Goal: Task Accomplishment & Management: Manage account settings

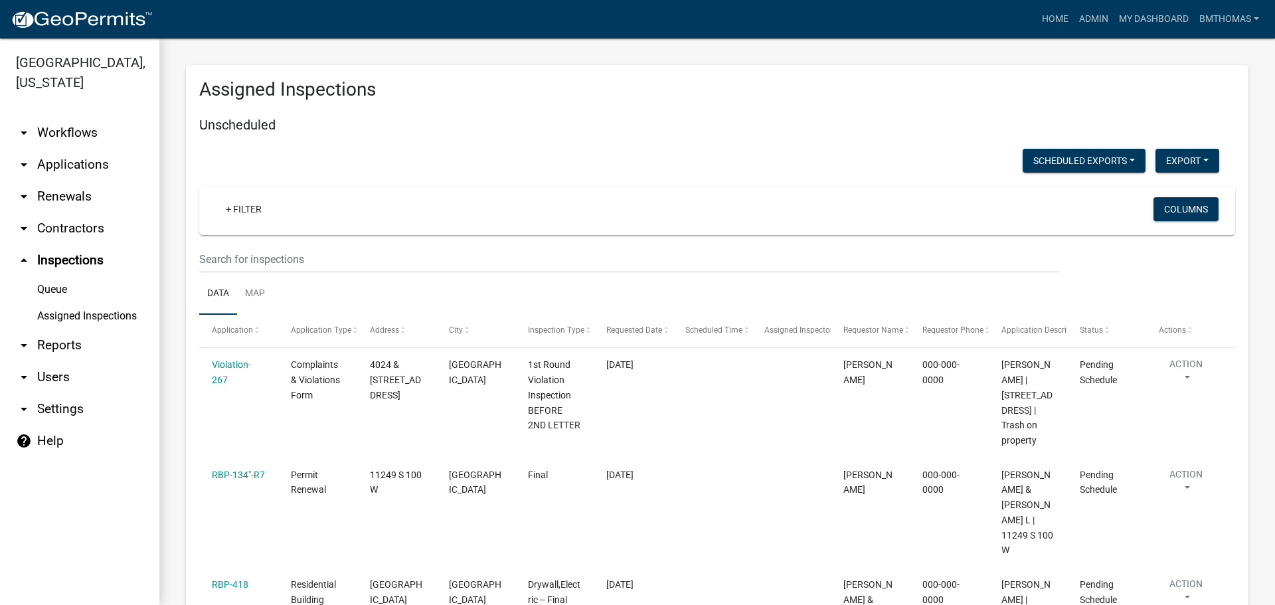
scroll to position [8225, 0]
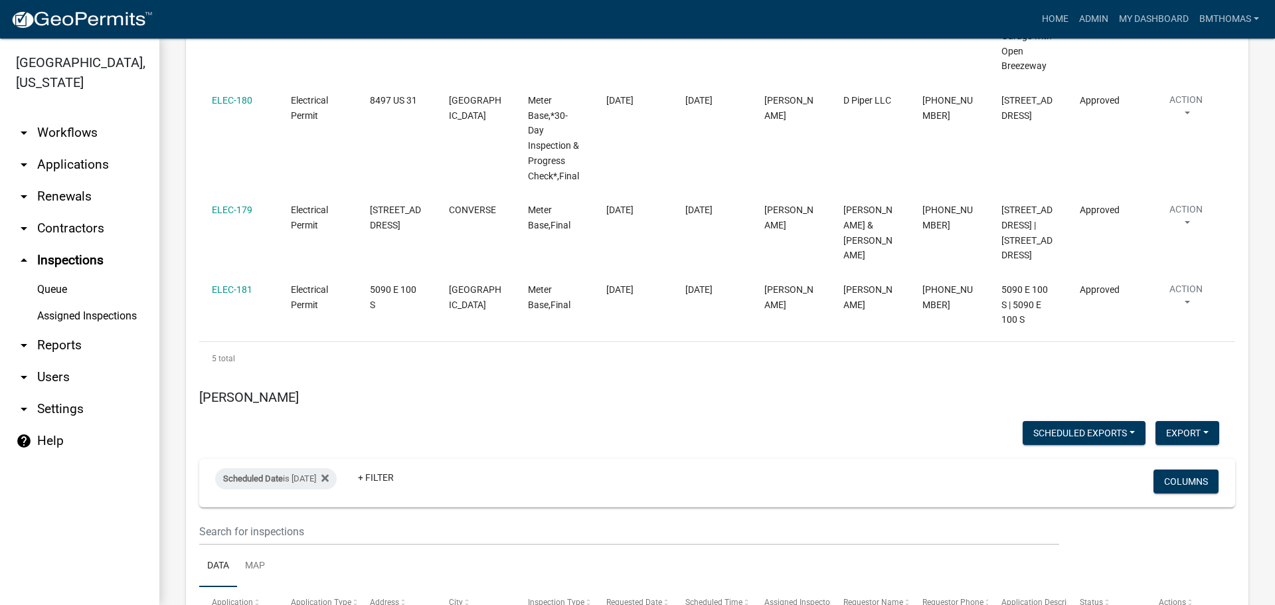
click at [58, 149] on link "arrow_drop_down Applications" at bounding box center [79, 165] width 159 height 32
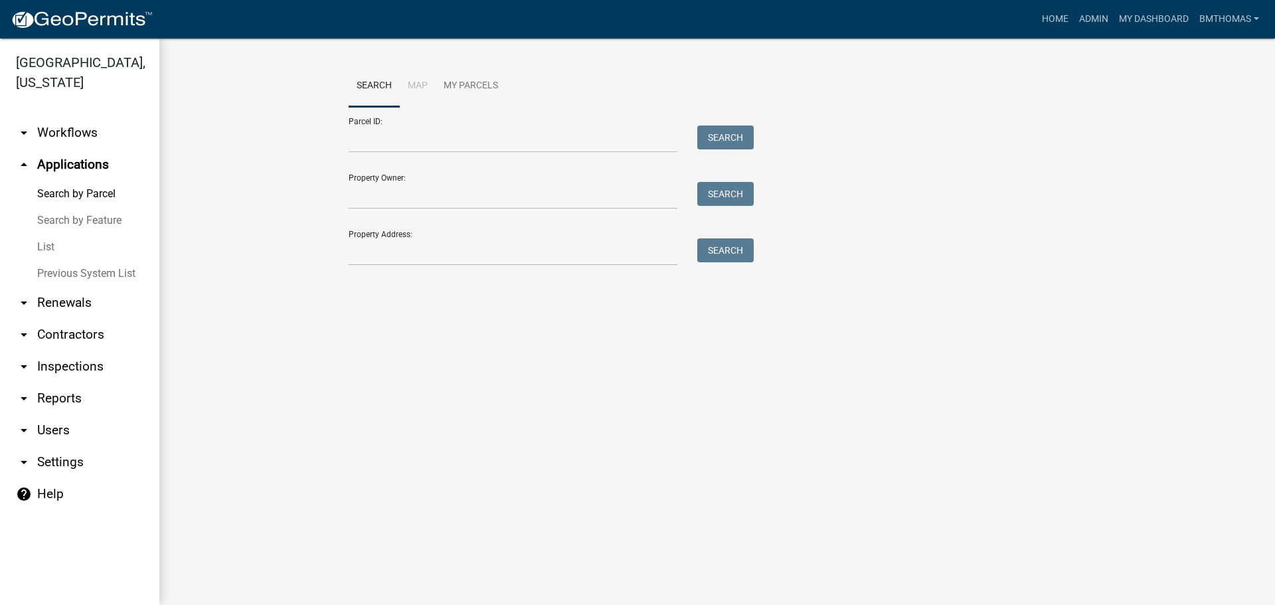
click at [43, 234] on link "List" at bounding box center [79, 247] width 159 height 27
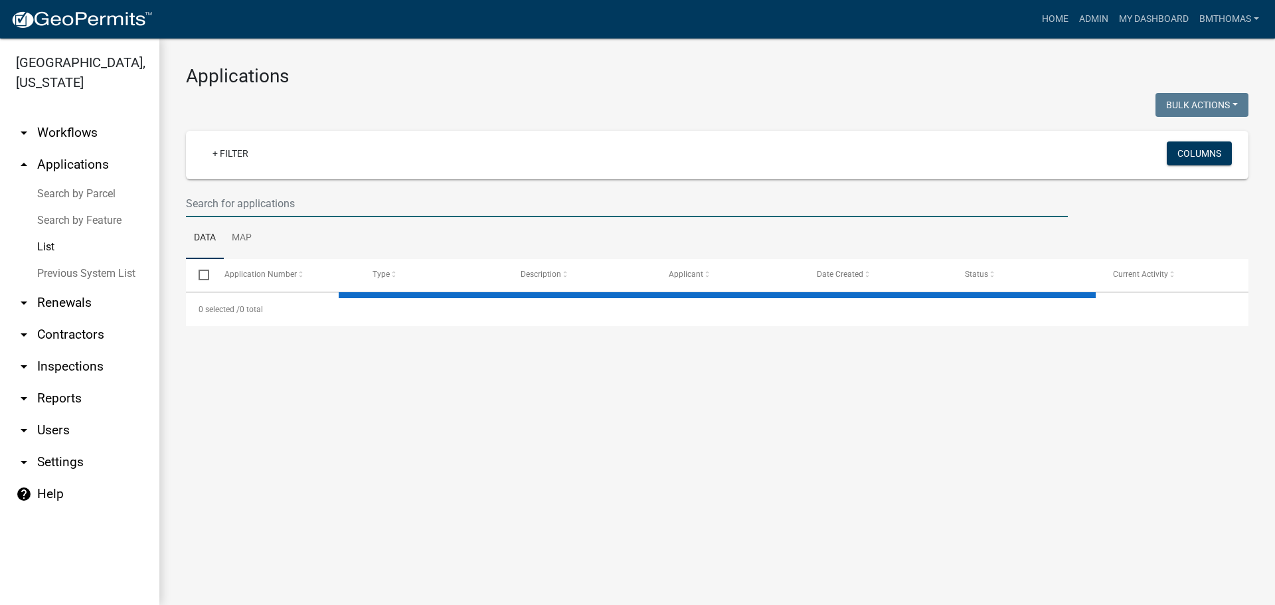
drag, startPoint x: 248, startPoint y: 202, endPoint x: 260, endPoint y: 197, distance: 12.8
click at [248, 202] on input "text" at bounding box center [627, 203] width 882 height 27
select select "3: 100"
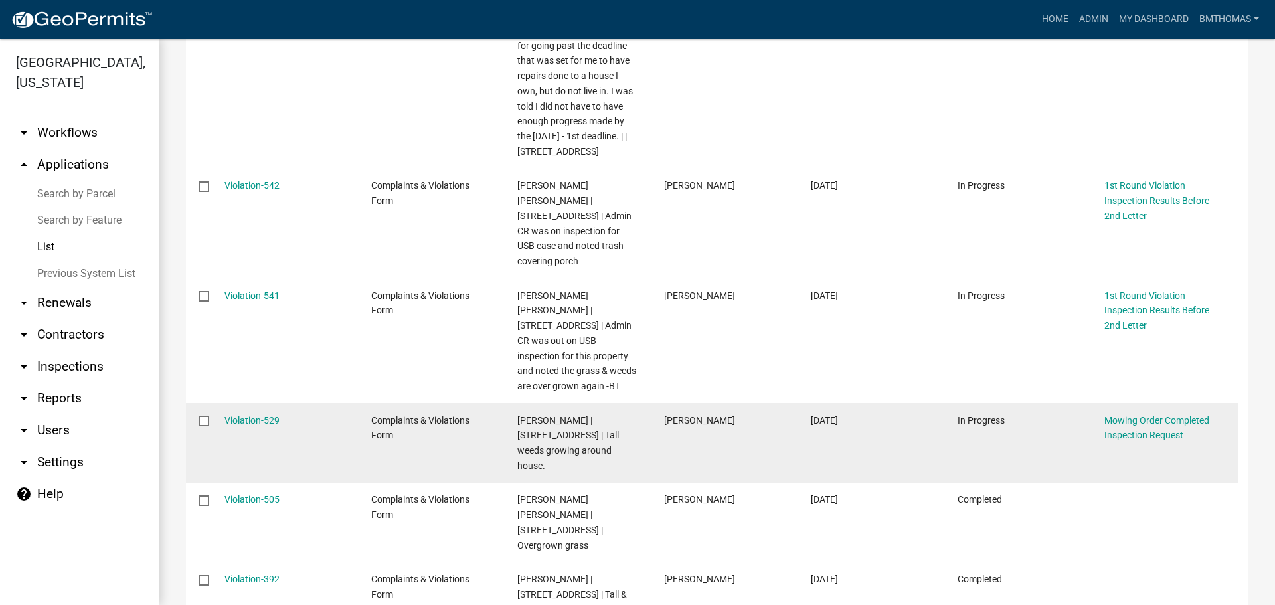
scroll to position [332, 0]
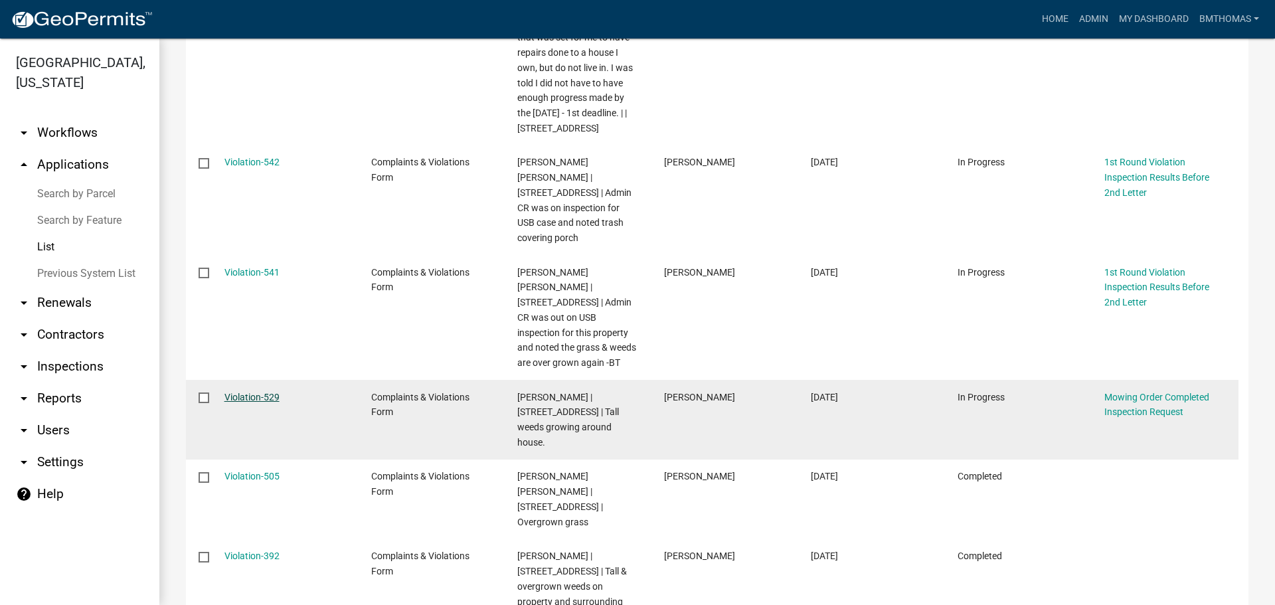
type input "[PERSON_NAME]"
click at [262, 392] on link "Violation-529" at bounding box center [251, 397] width 55 height 11
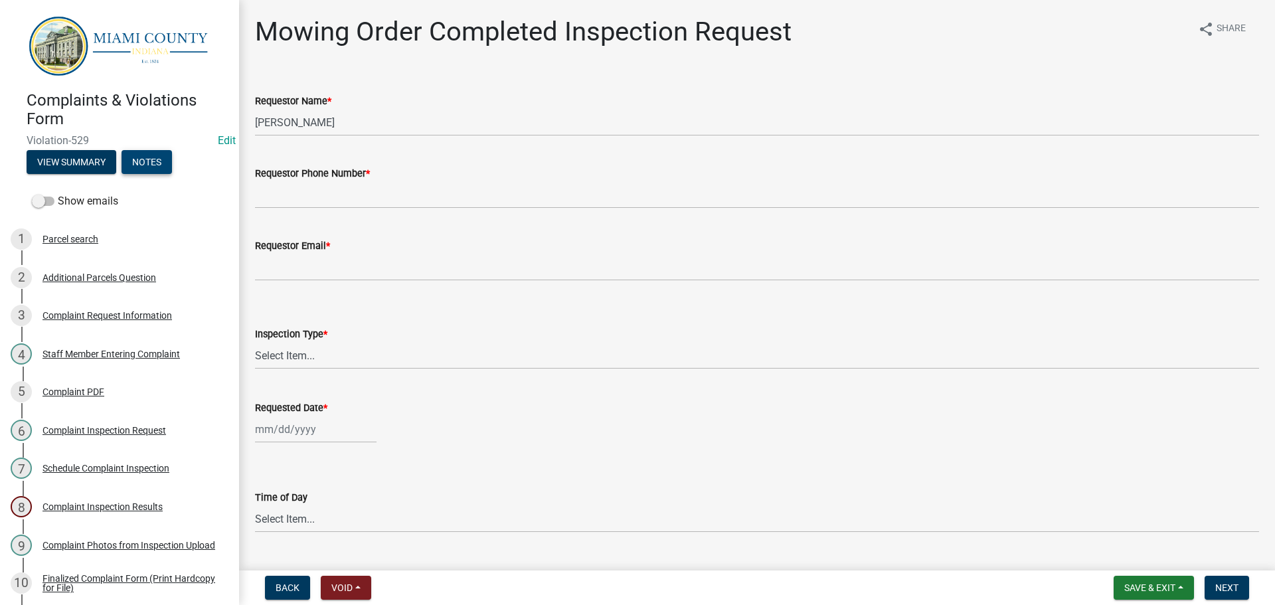
click at [143, 164] on button "Notes" at bounding box center [146, 162] width 50 height 24
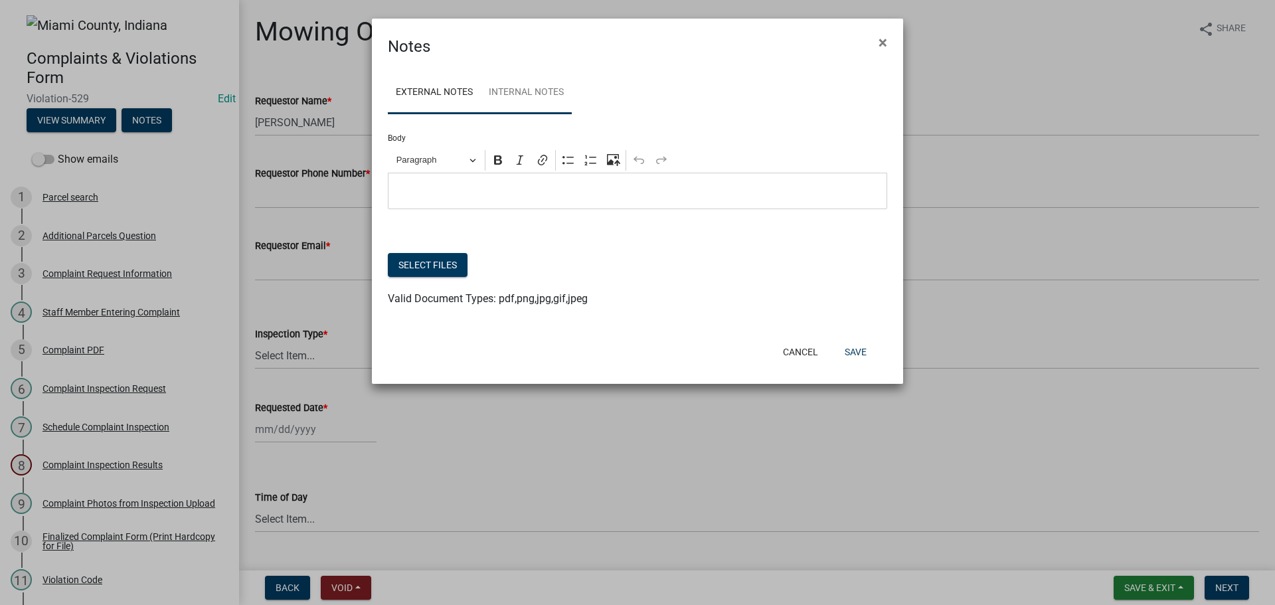
click at [541, 110] on link "Internal Notes" at bounding box center [526, 93] width 91 height 42
click at [797, 356] on button "Cancel" at bounding box center [800, 352] width 56 height 24
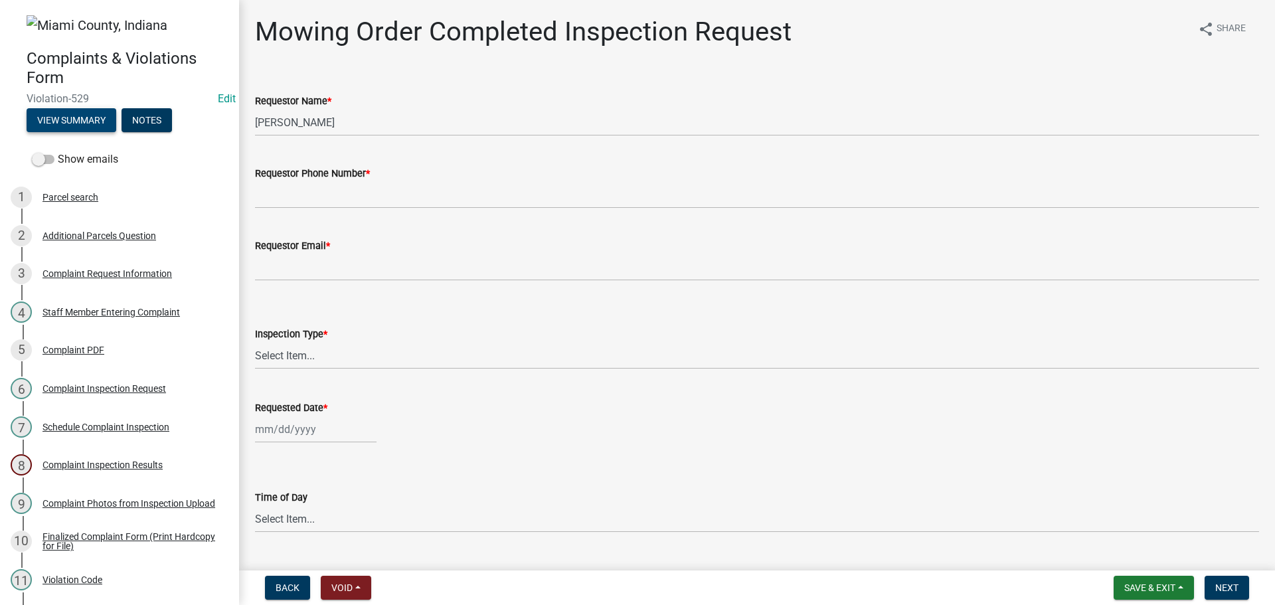
click at [78, 131] on button "View Summary" at bounding box center [72, 120] width 90 height 24
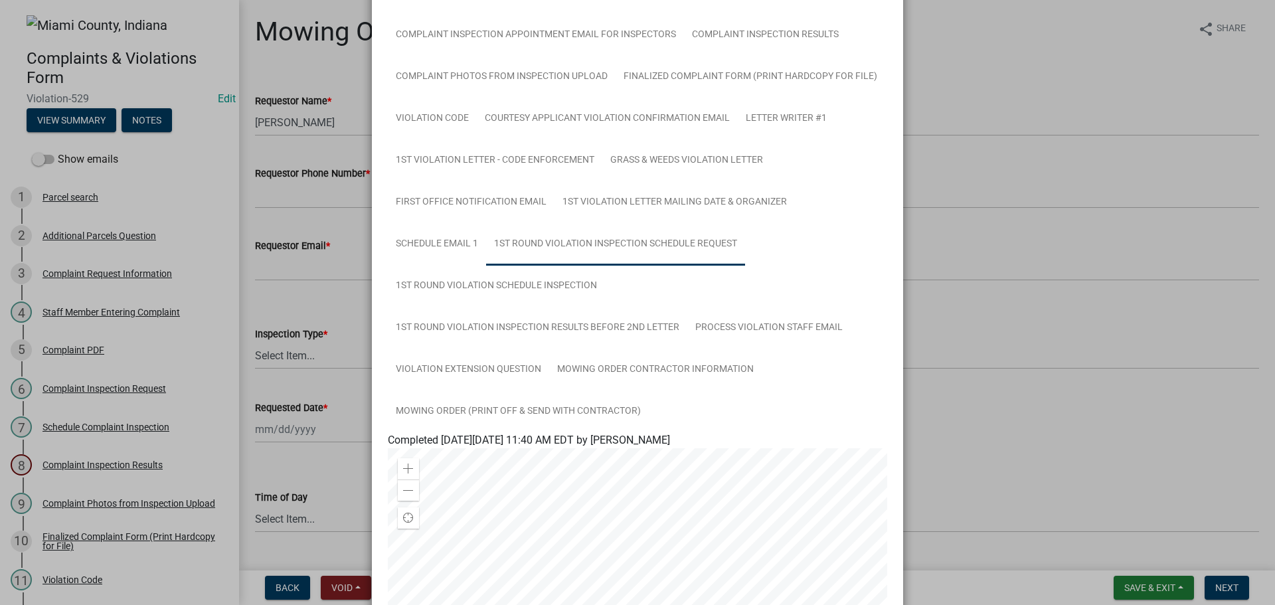
scroll to position [133, 0]
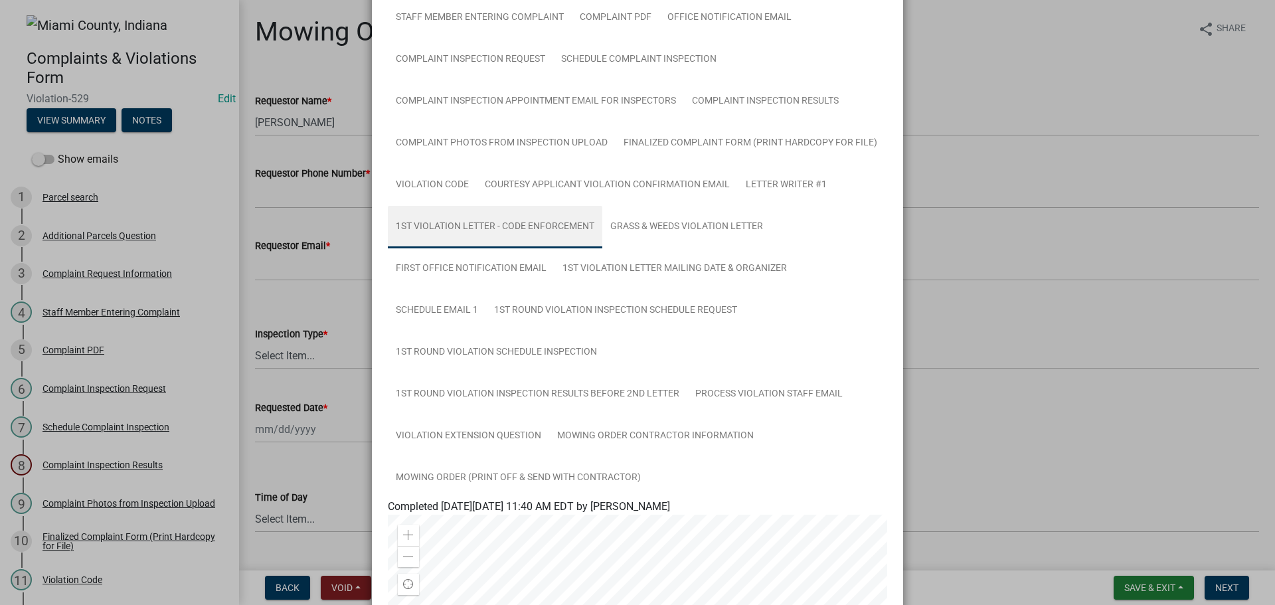
click at [557, 229] on link "1st Violation Letter - Code Enforcement" at bounding box center [495, 227] width 214 height 42
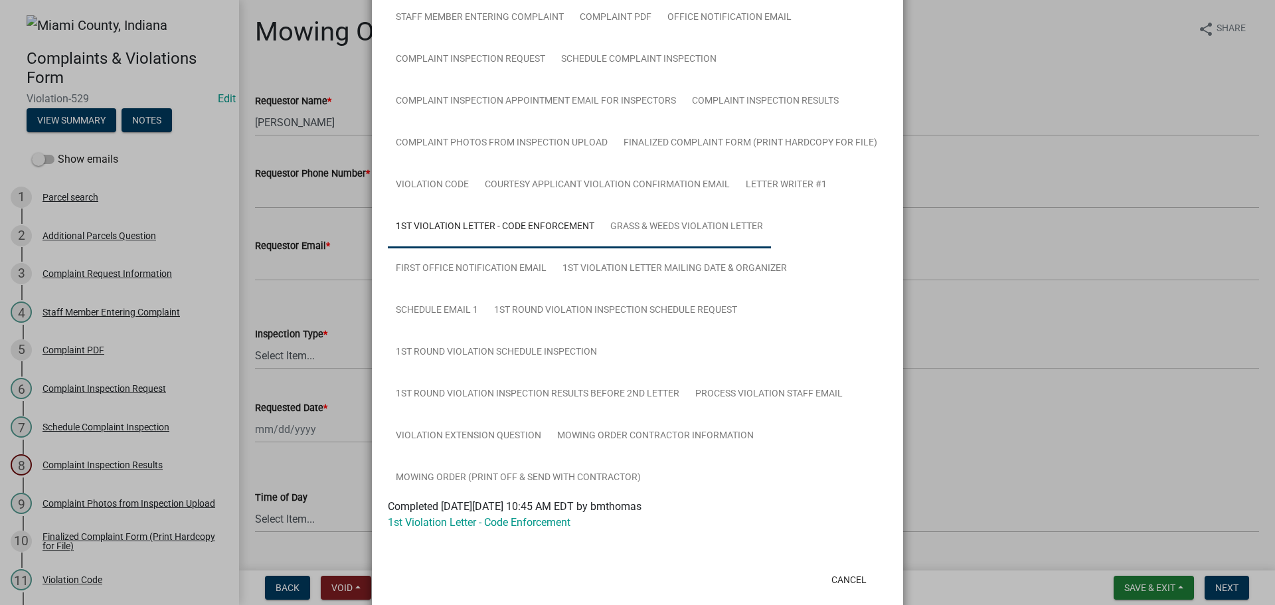
click at [677, 234] on link "Grass & Weeds Violation Letter" at bounding box center [686, 227] width 169 height 42
click at [471, 525] on link "Grass & Weeds Violation Letter" at bounding box center [460, 522] width 144 height 13
click at [836, 575] on button "Cancel" at bounding box center [849, 580] width 56 height 24
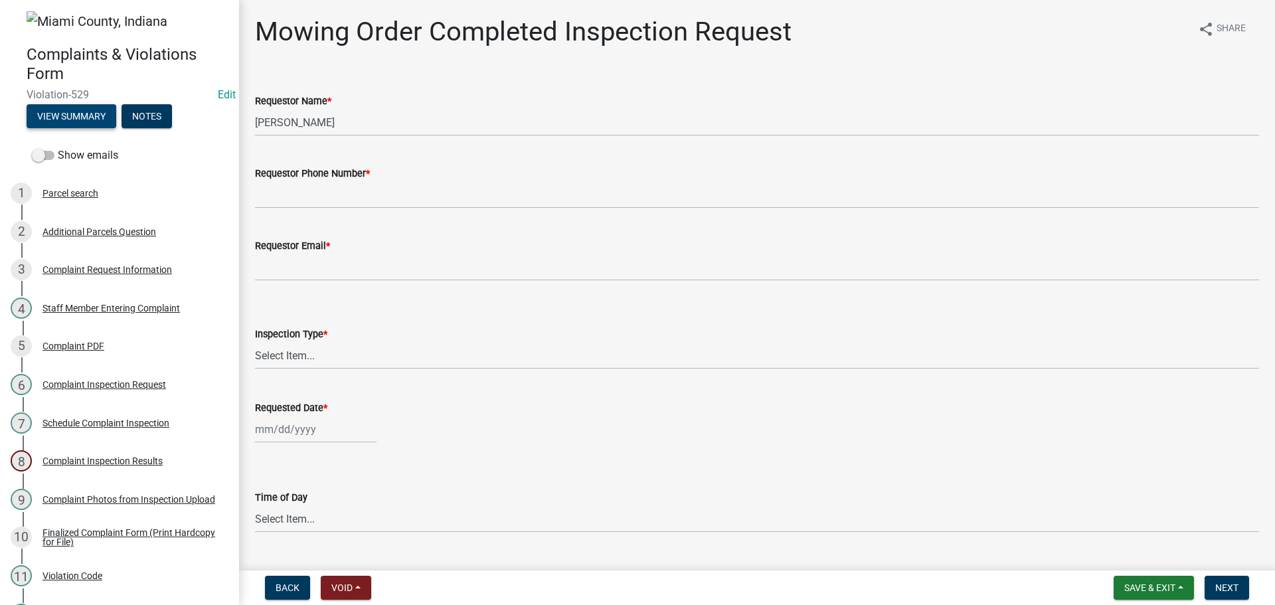
scroll to position [0, 0]
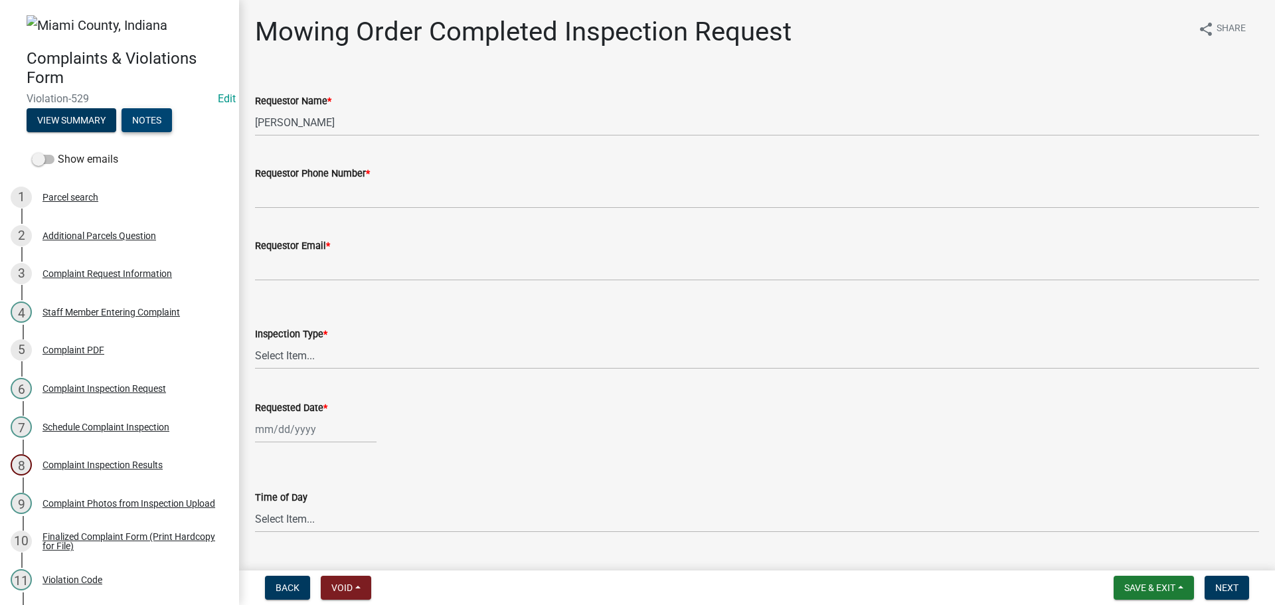
click at [146, 121] on button "Notes" at bounding box center [146, 120] width 50 height 24
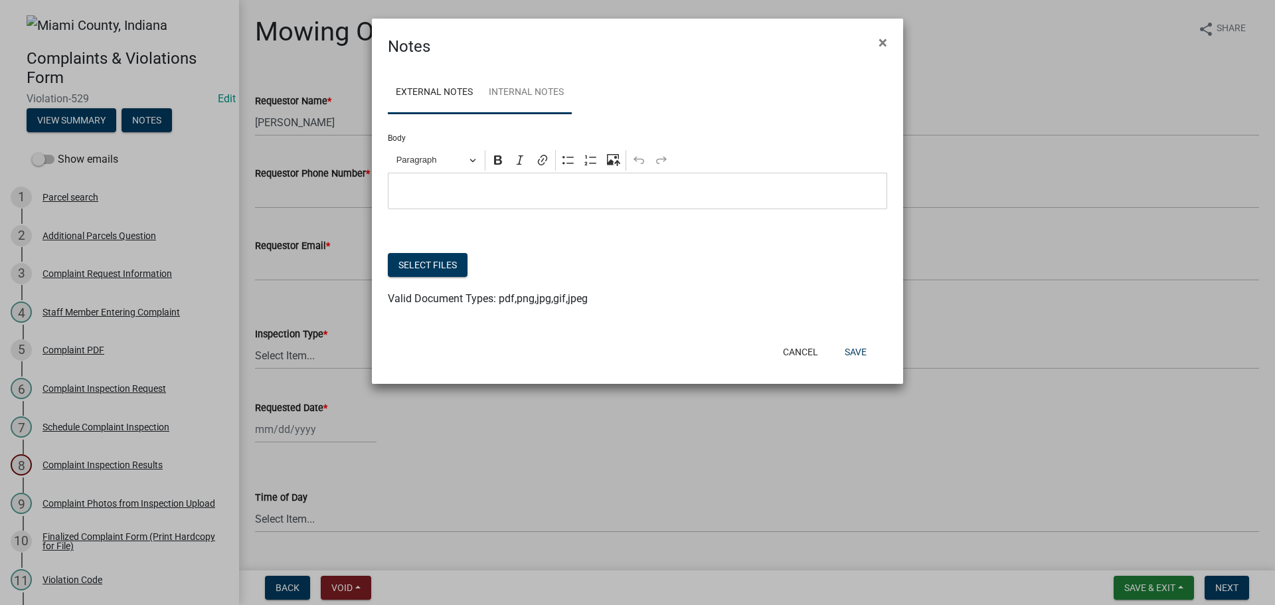
click at [517, 84] on link "Internal Notes" at bounding box center [526, 93] width 91 height 42
click at [478, 197] on p "Editor editing area: main. Press Alt+0 for help." at bounding box center [637, 191] width 485 height 16
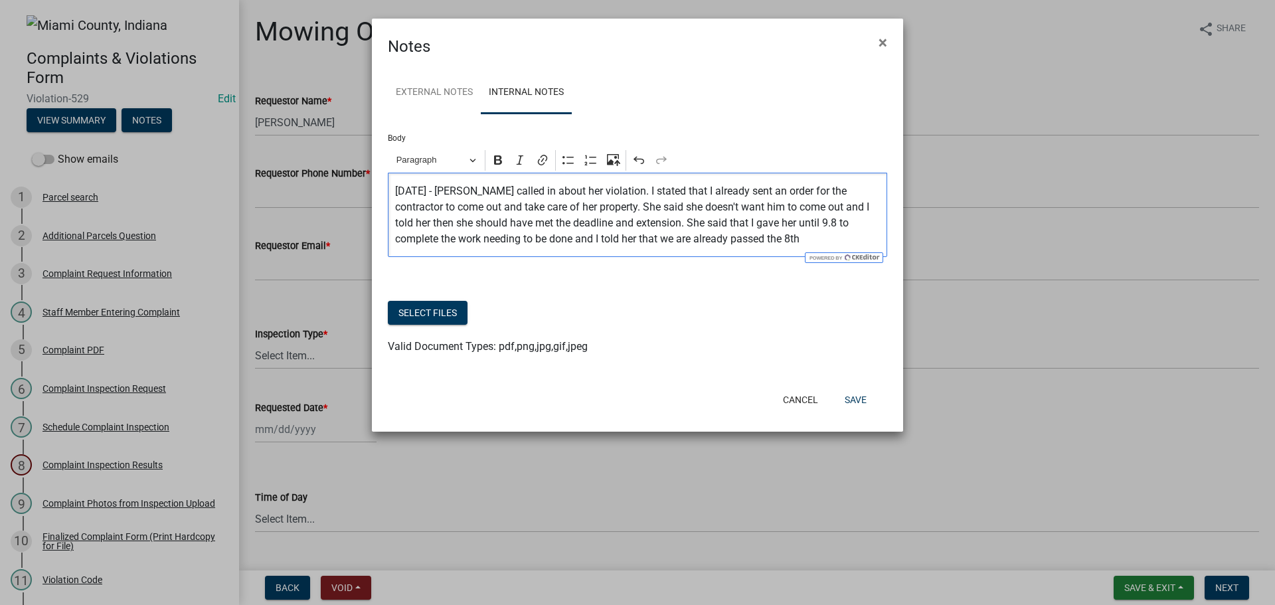
click at [570, 243] on p "[DATE] - [PERSON_NAME] called in about her violation. I stated that I already s…" at bounding box center [637, 215] width 485 height 64
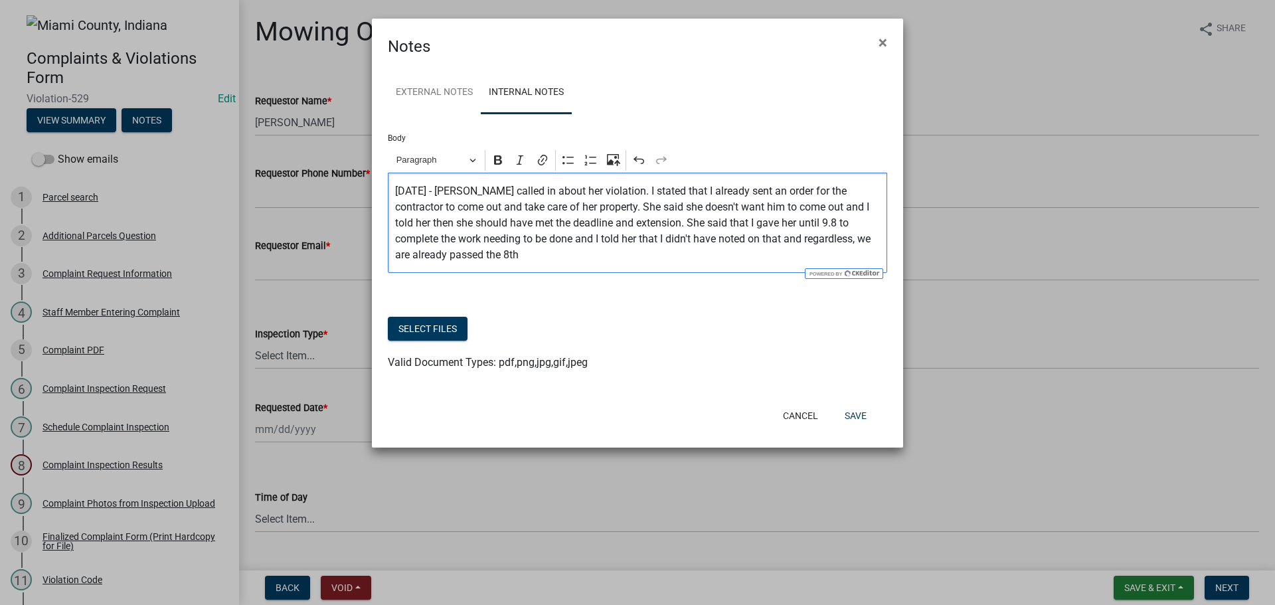
click at [576, 259] on p "[DATE] - [PERSON_NAME] called in about her violation. I stated that I already s…" at bounding box center [637, 223] width 485 height 80
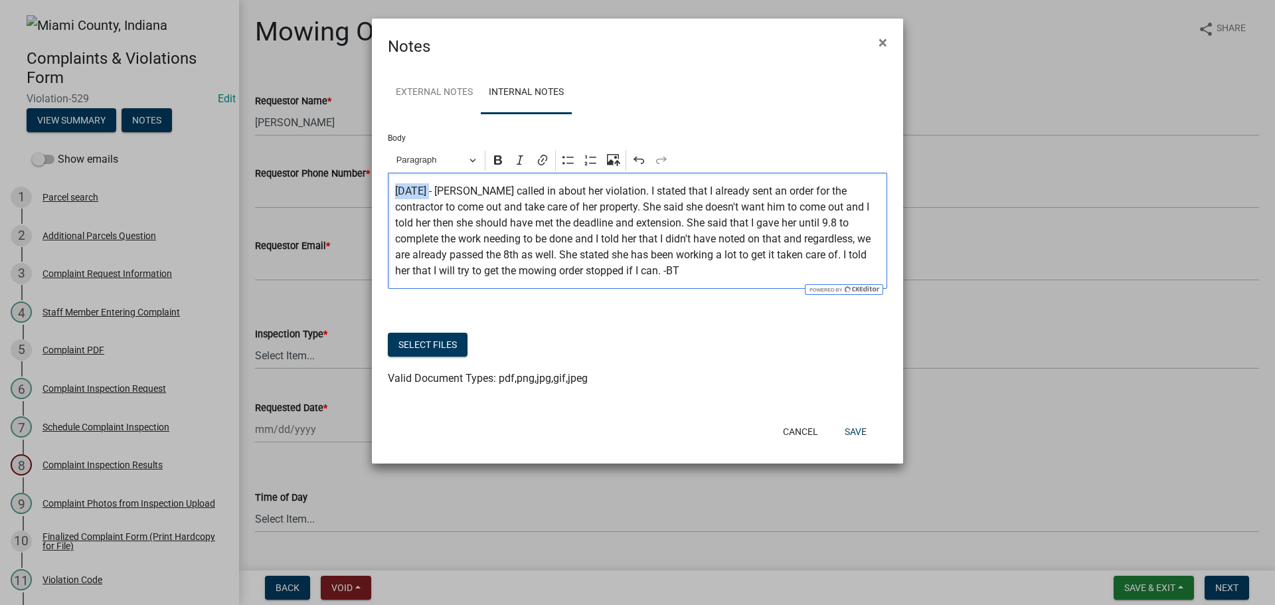
drag, startPoint x: 427, startPoint y: 193, endPoint x: 540, endPoint y: 141, distance: 124.5
click at [394, 188] on div "[DATE] - [PERSON_NAME] called in about her violation. I stated that I already s…" at bounding box center [637, 231] width 499 height 116
click at [501, 157] on icon "Editor toolbar" at bounding box center [497, 159] width 13 height 13
click at [619, 276] on p "[DATE] - [PERSON_NAME] called in about her violation. I stated that I already s…" at bounding box center [637, 231] width 485 height 96
click at [578, 274] on p "[DATE] - [PERSON_NAME] called in about her violation. I stated that I already s…" at bounding box center [637, 231] width 485 height 96
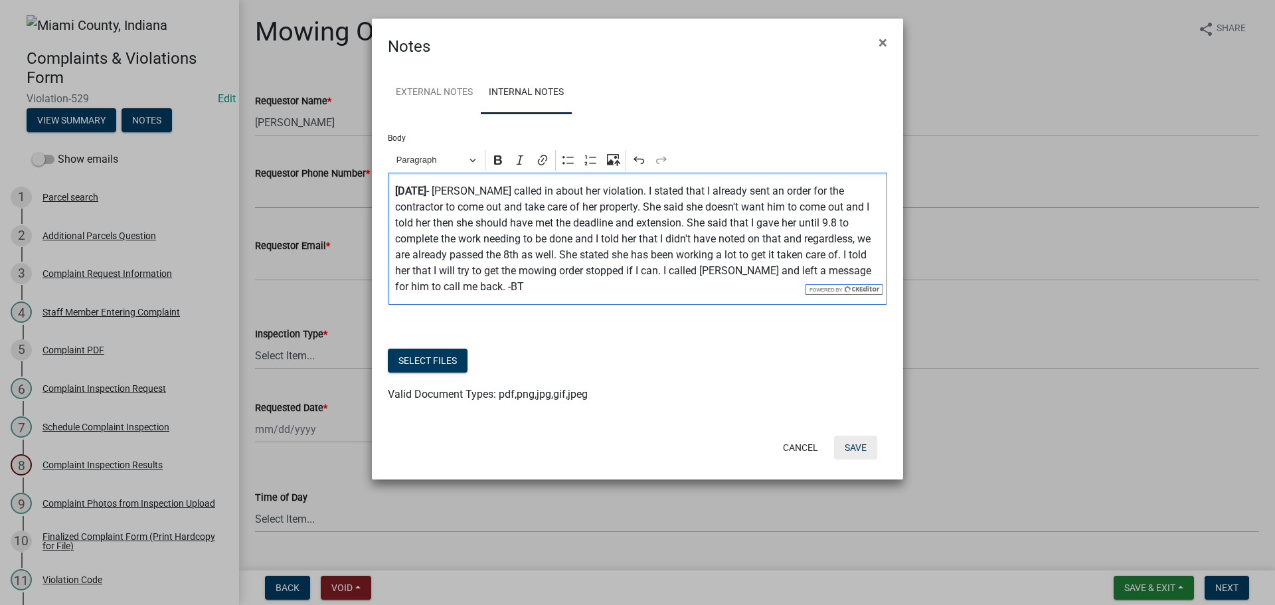
click at [868, 436] on button "Save" at bounding box center [855, 448] width 43 height 24
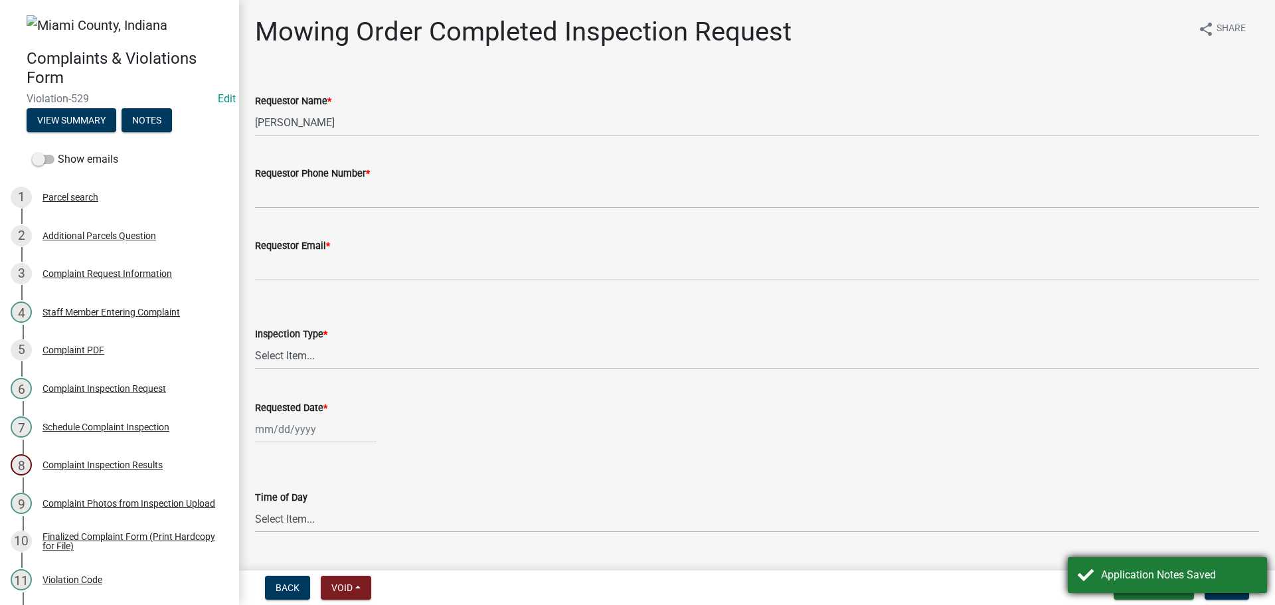
click at [1166, 590] on div "Application Notes Saved" at bounding box center [1167, 575] width 199 height 36
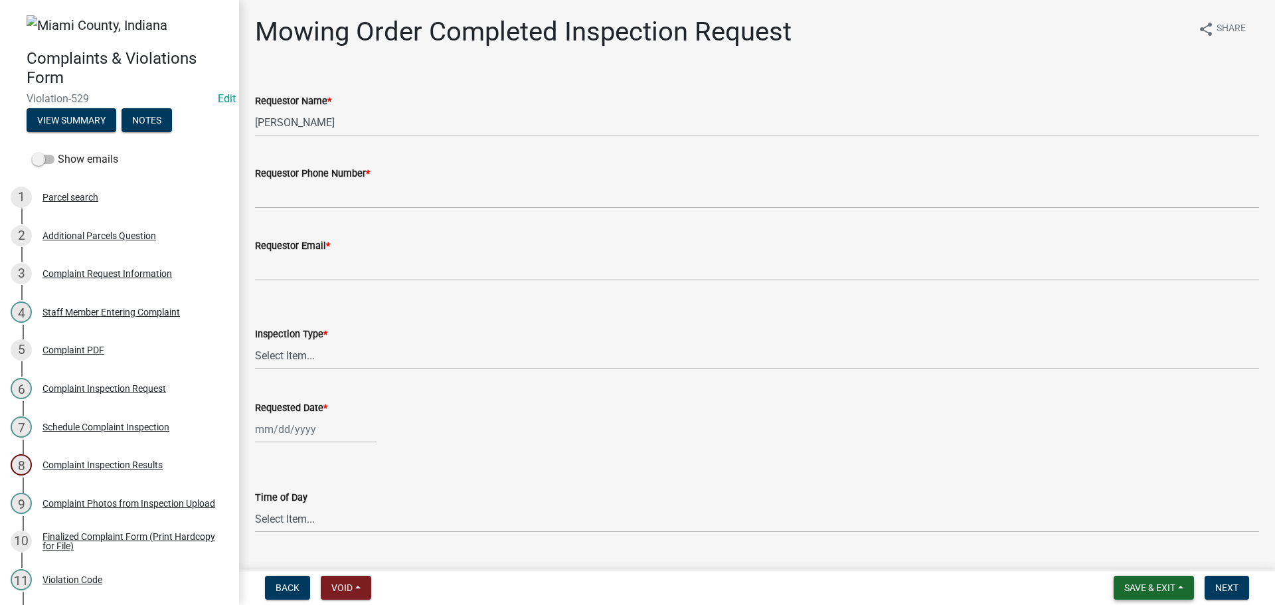
click at [1151, 591] on span "Save & Exit" at bounding box center [1149, 587] width 51 height 11
click at [1147, 559] on button "Save & Exit" at bounding box center [1141, 553] width 106 height 32
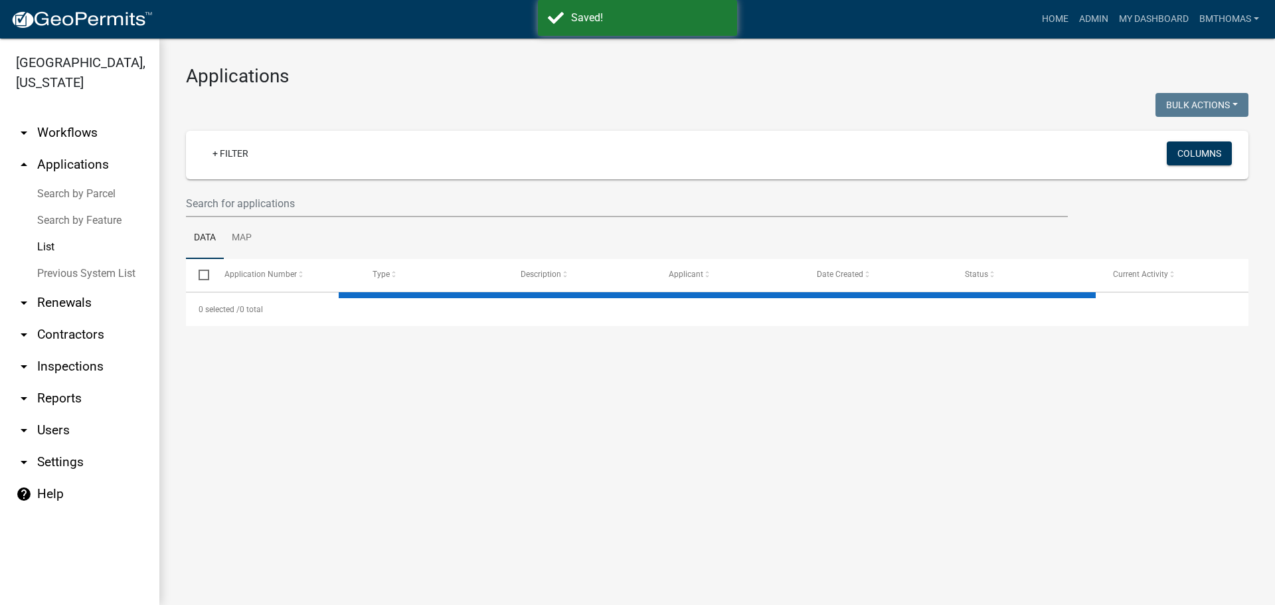
select select "3: 100"
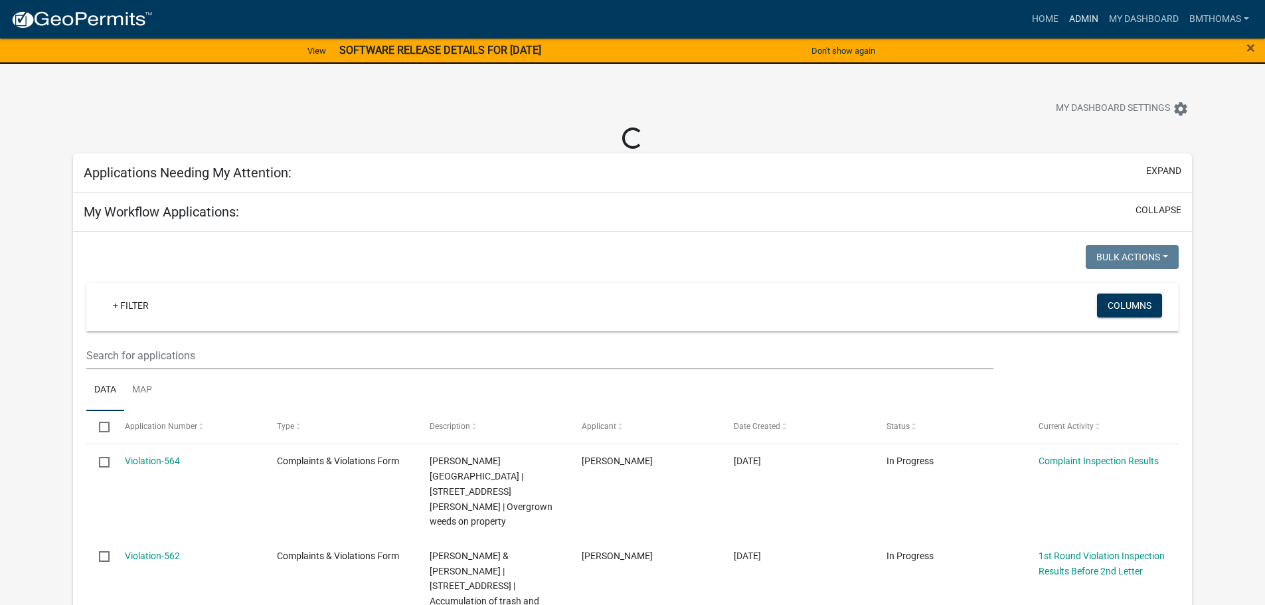
click at [1082, 16] on link "Admin" at bounding box center [1084, 19] width 40 height 25
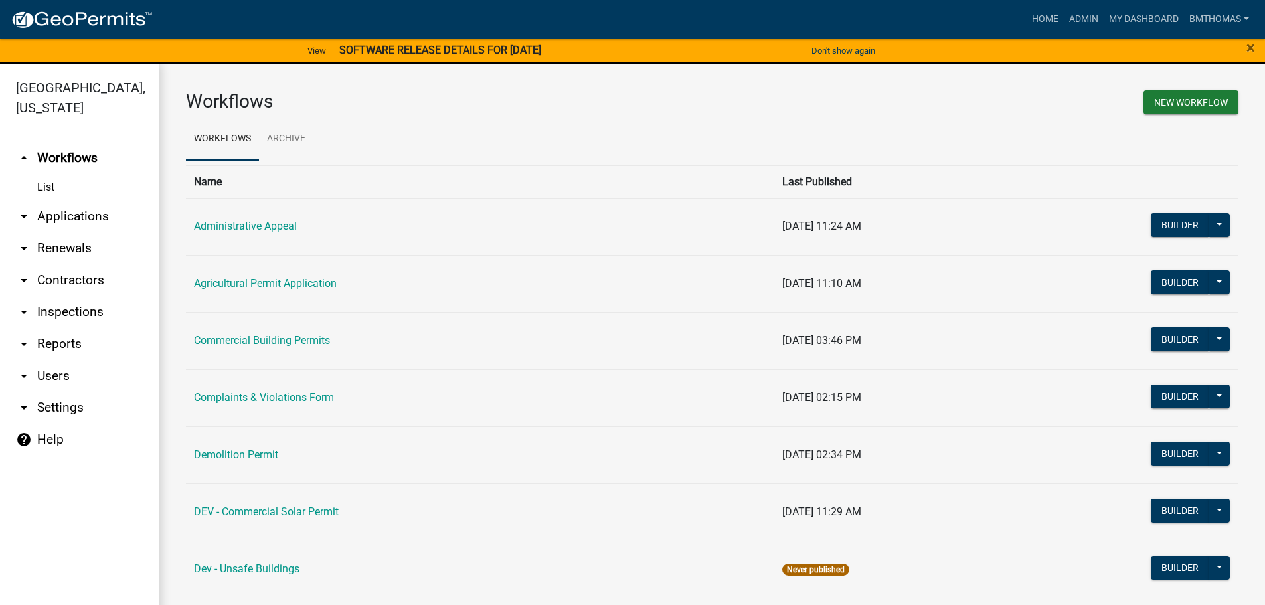
click at [86, 201] on link "arrow_drop_down Applications" at bounding box center [79, 217] width 159 height 32
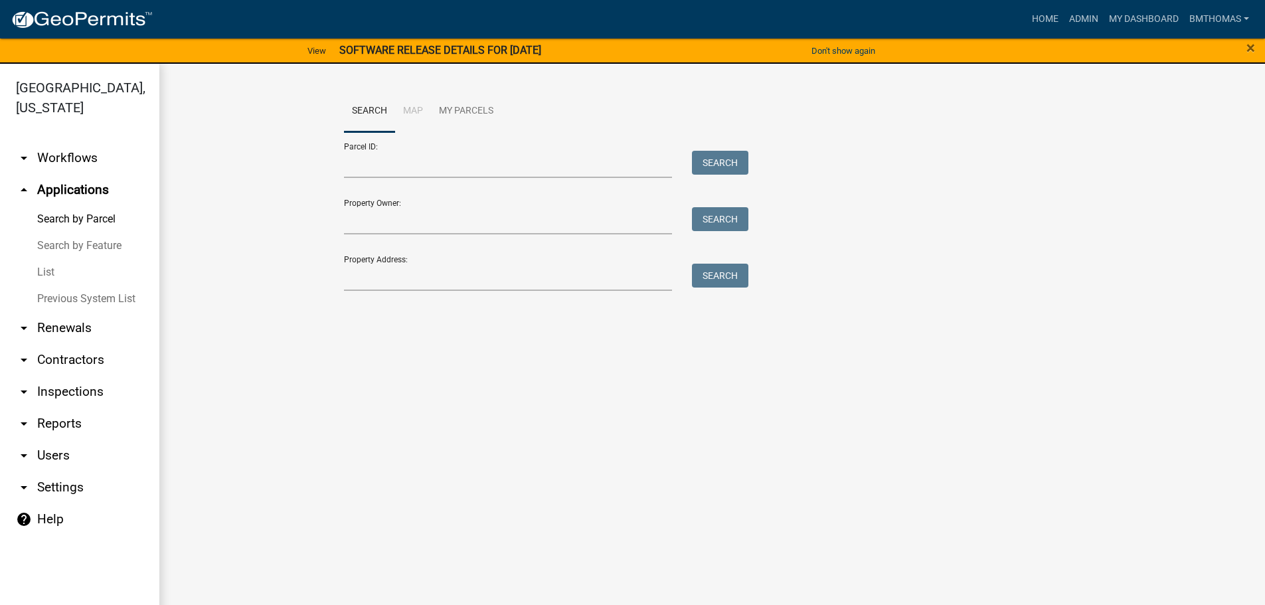
click at [40, 259] on link "List" at bounding box center [79, 272] width 159 height 27
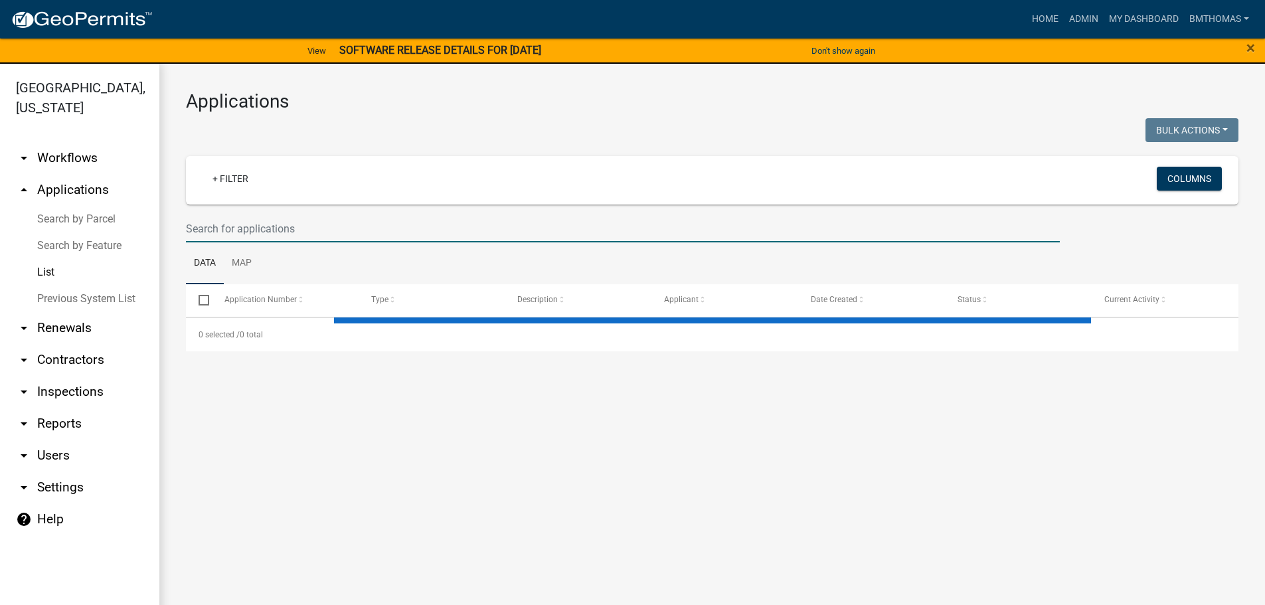
select select "3: 100"
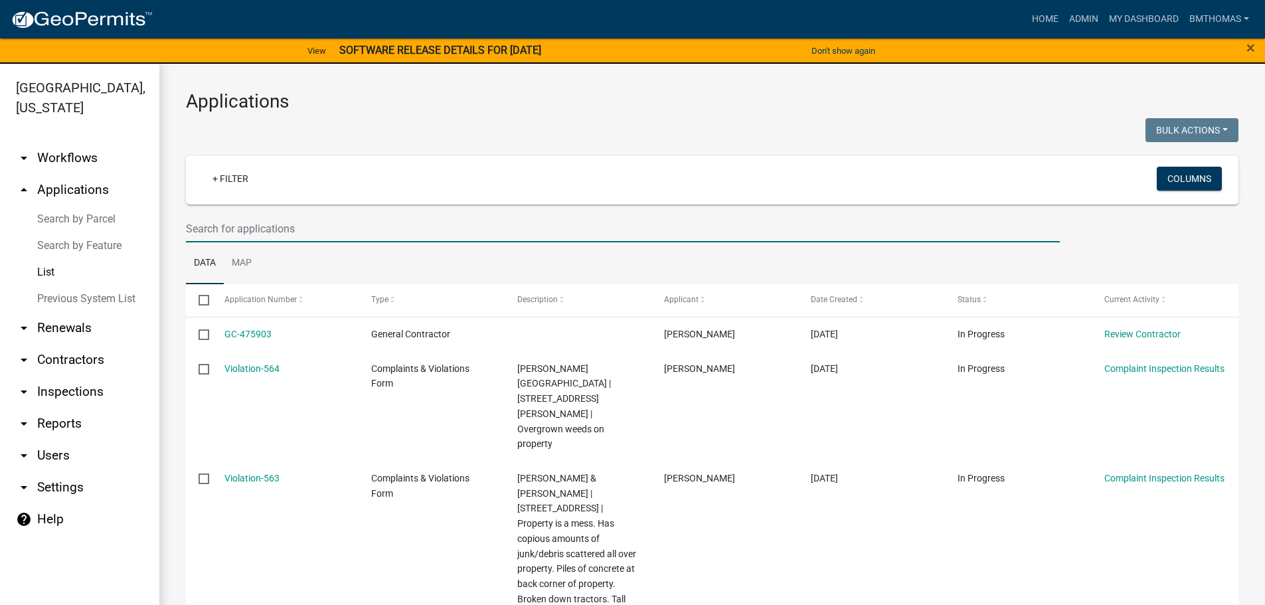
click at [340, 232] on input "text" at bounding box center [623, 228] width 874 height 27
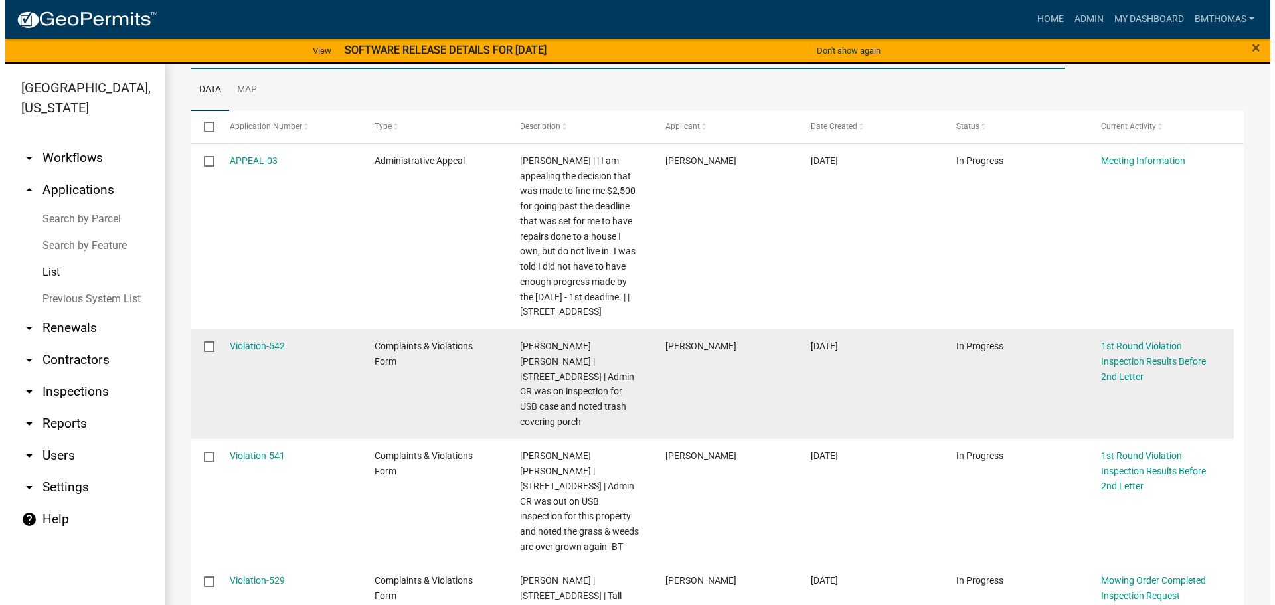
scroll to position [199, 0]
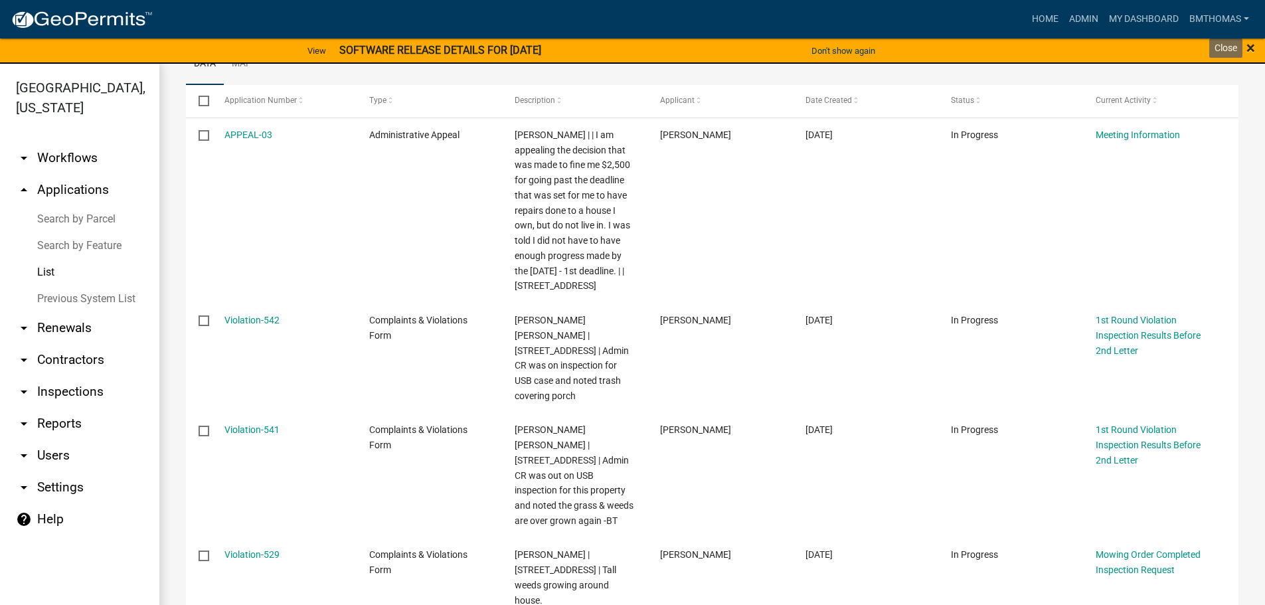
type input "[PERSON_NAME]"
click at [1252, 46] on span "×" at bounding box center [1250, 48] width 9 height 19
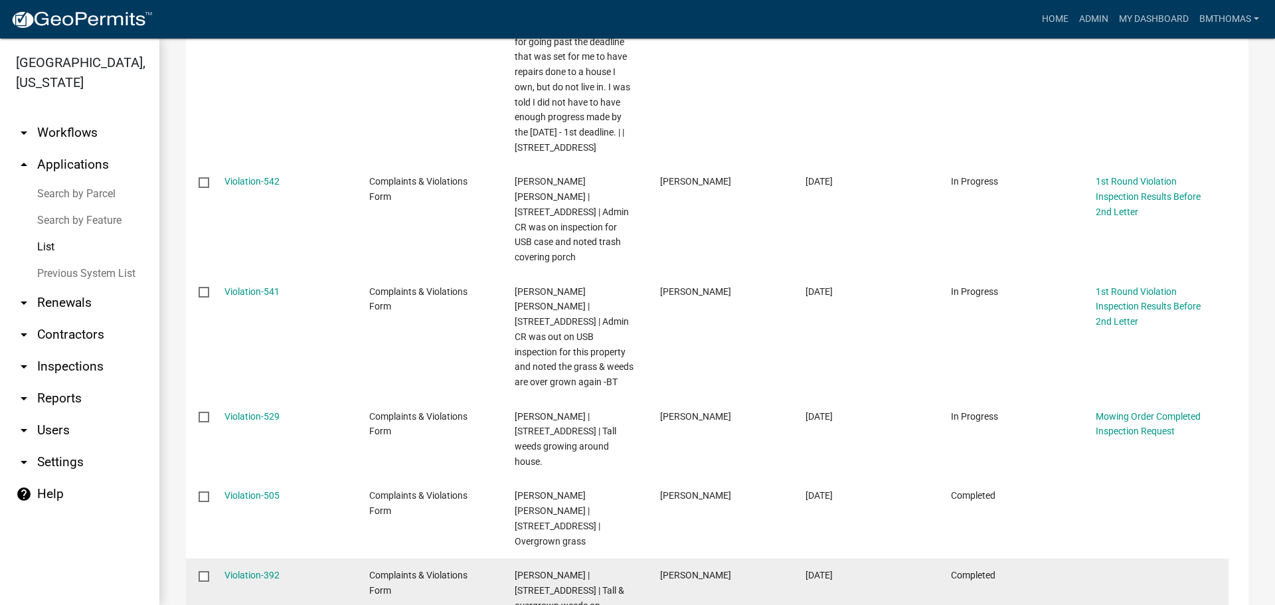
scroll to position [244, 0]
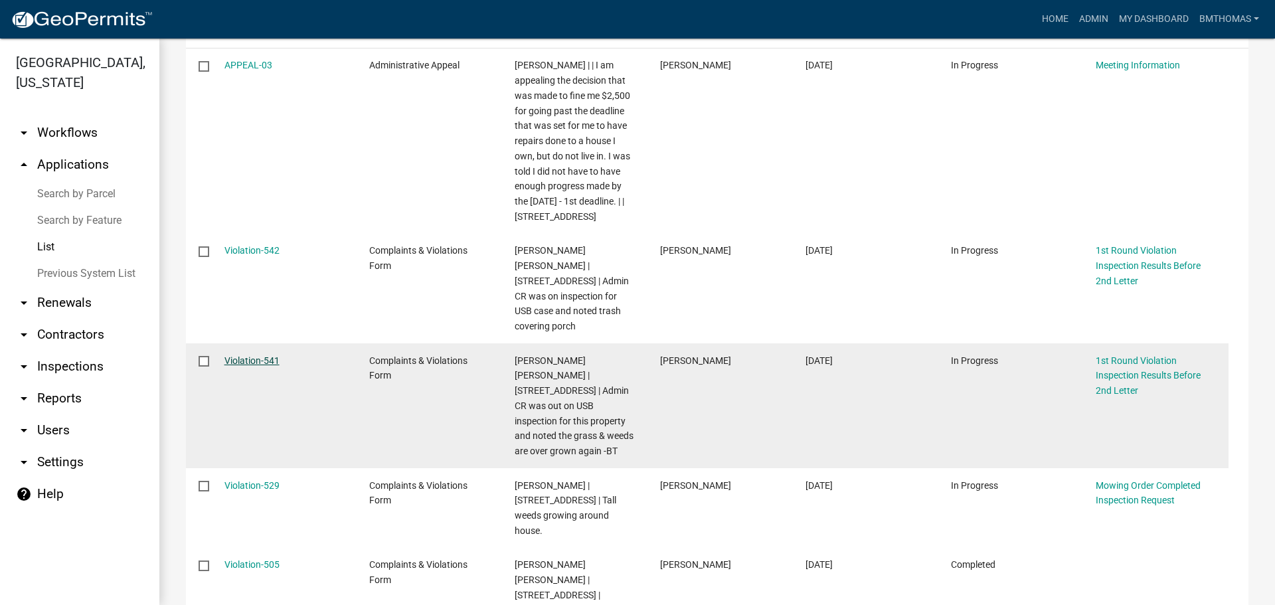
click at [243, 361] on link "Violation-541" at bounding box center [251, 360] width 55 height 11
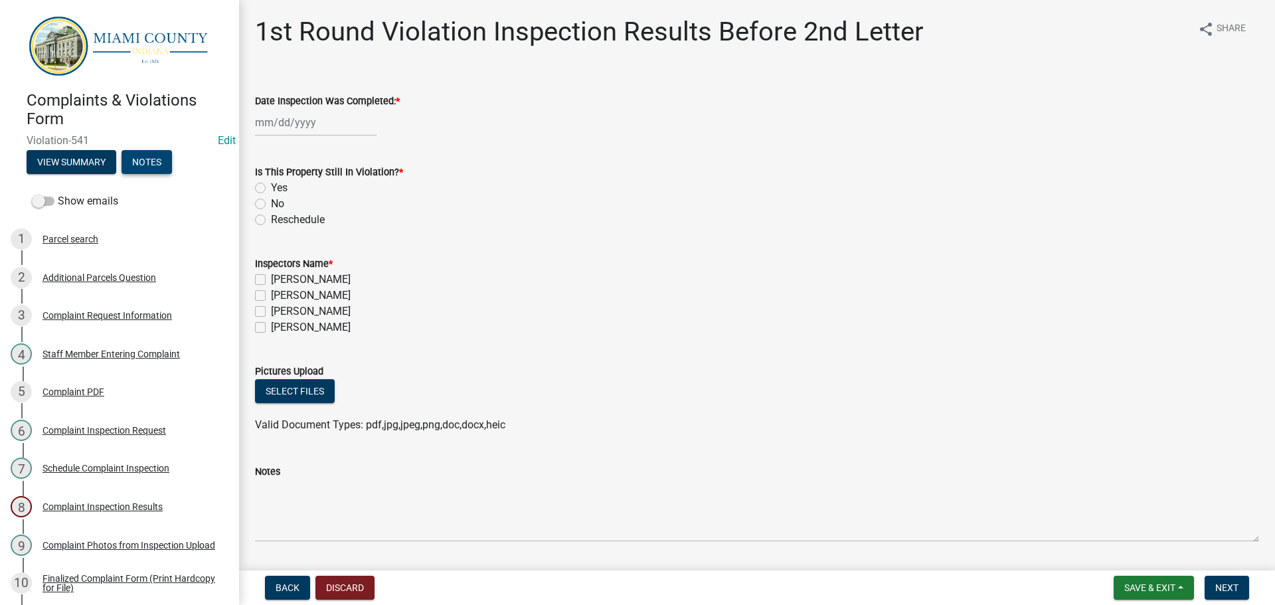
click at [139, 163] on button "Notes" at bounding box center [146, 162] width 50 height 24
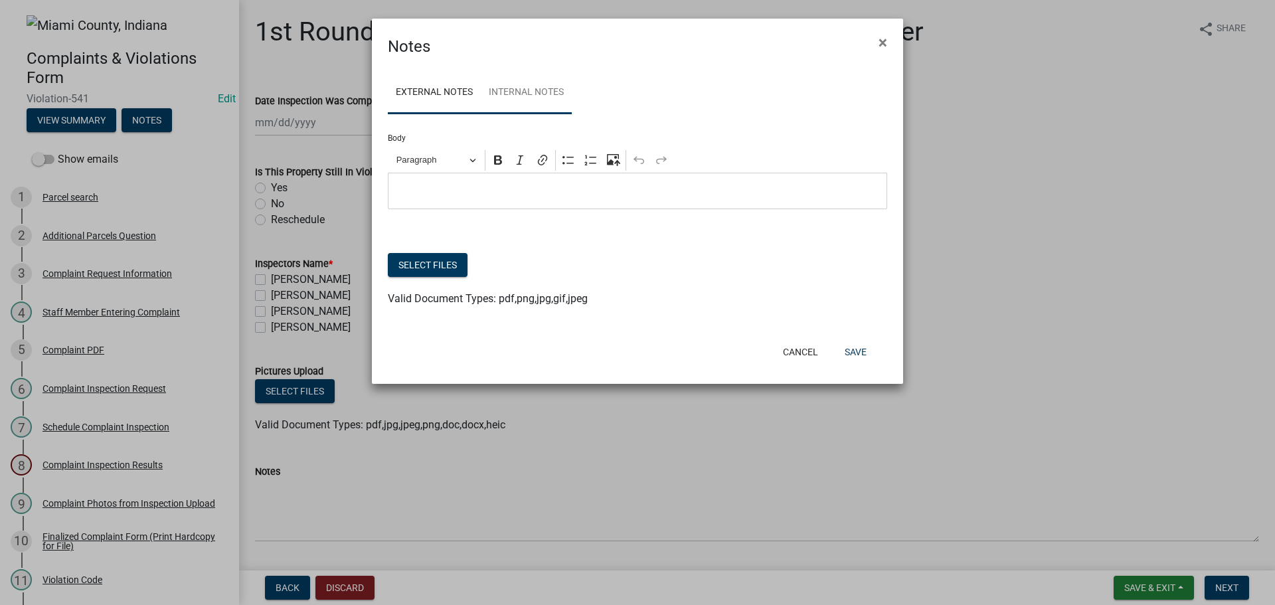
click at [558, 82] on link "Internal Notes" at bounding box center [526, 93] width 91 height 42
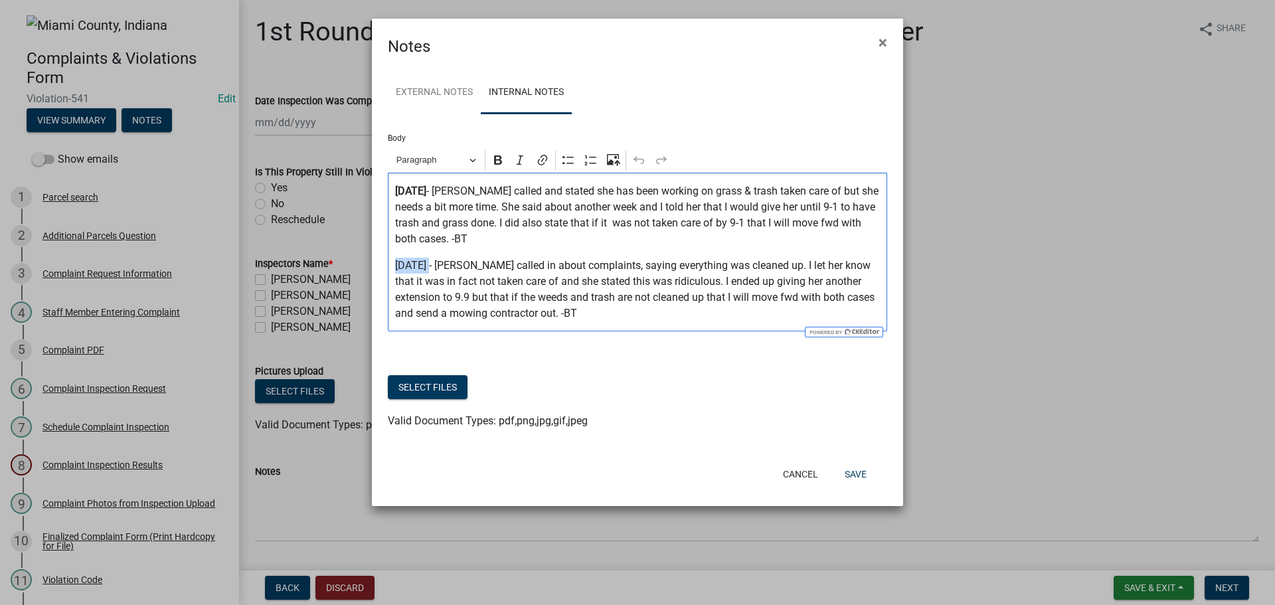
drag, startPoint x: 428, startPoint y: 265, endPoint x: 393, endPoint y: 265, distance: 34.5
click at [393, 265] on div "⁠⁠⁠⁠⁠⁠⁠ 8.22.25 - Lisa called and stated she has been working on grass & trash …" at bounding box center [637, 252] width 499 height 159
click at [496, 167] on button "Bold" at bounding box center [498, 160] width 20 height 20
click at [797, 478] on button "Cancel" at bounding box center [800, 474] width 56 height 24
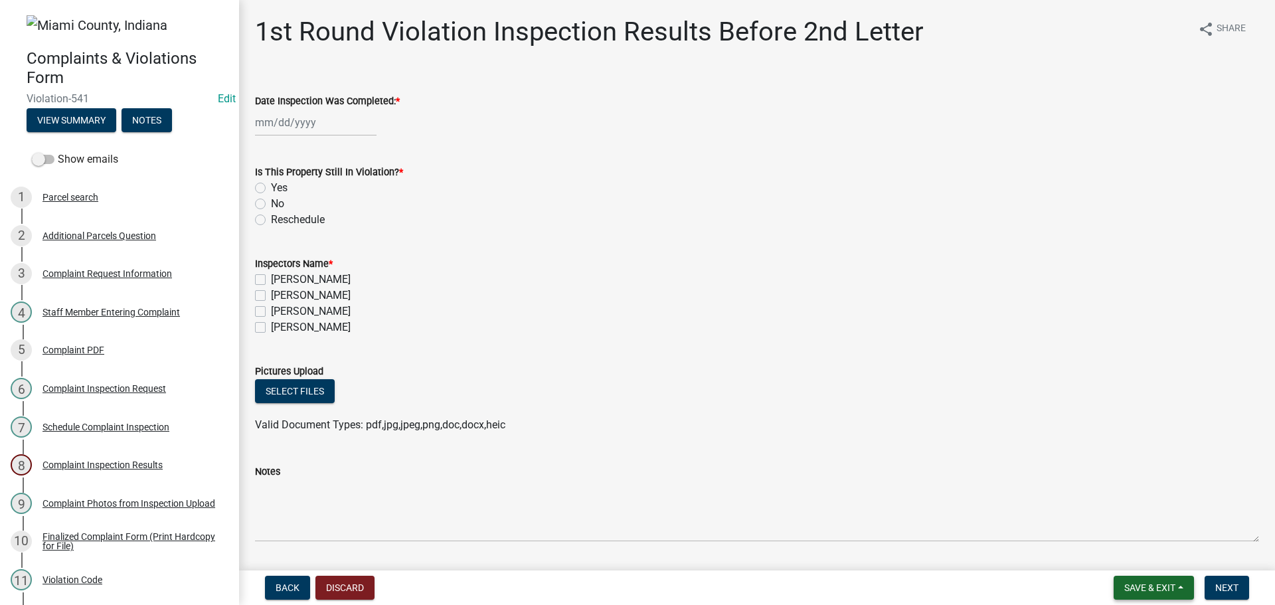
click at [1143, 592] on span "Save & Exit" at bounding box center [1149, 587] width 51 height 11
click at [1127, 558] on button "Save & Exit" at bounding box center [1141, 553] width 106 height 32
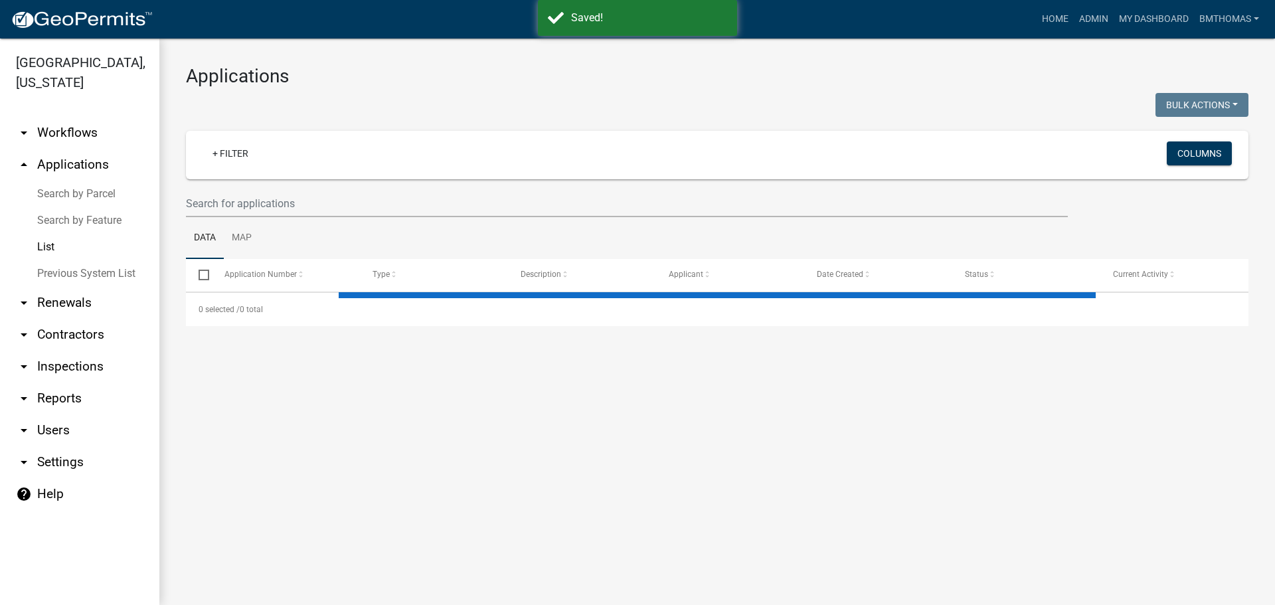
select select "3: 100"
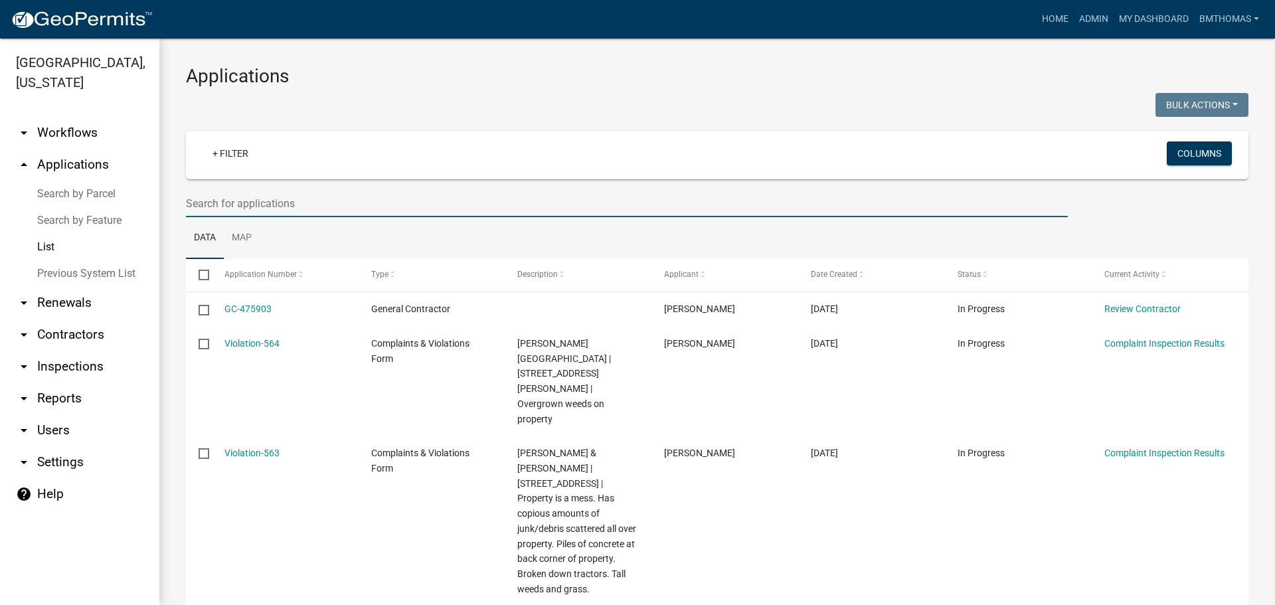
click at [314, 206] on input "text" at bounding box center [627, 203] width 882 height 27
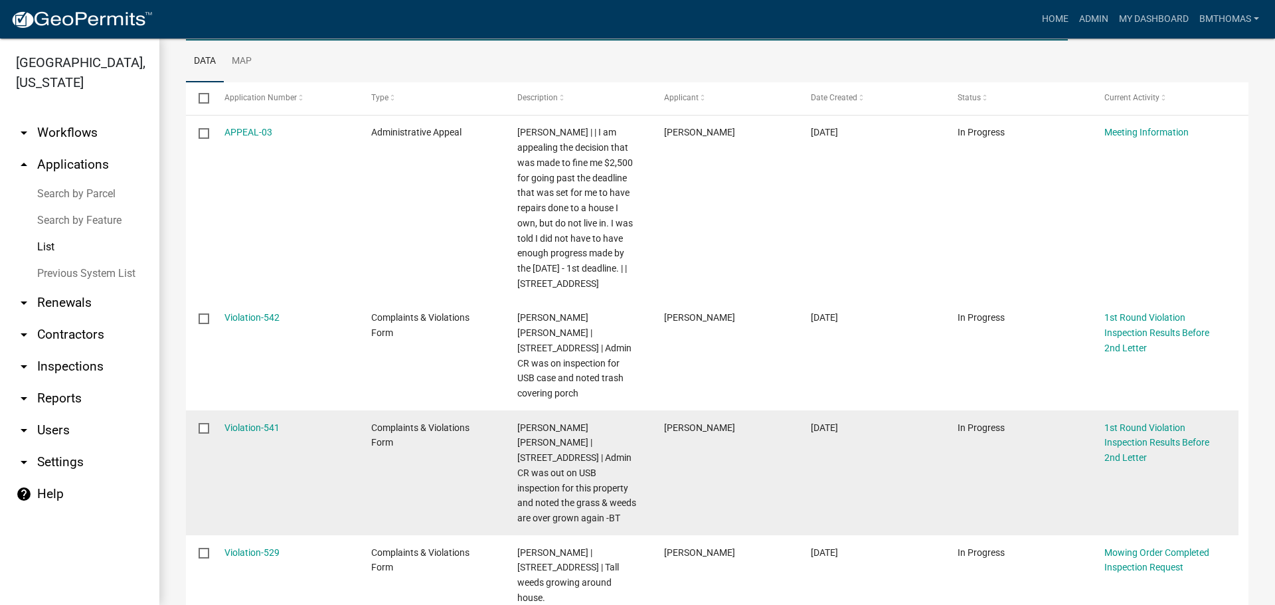
scroll to position [199, 0]
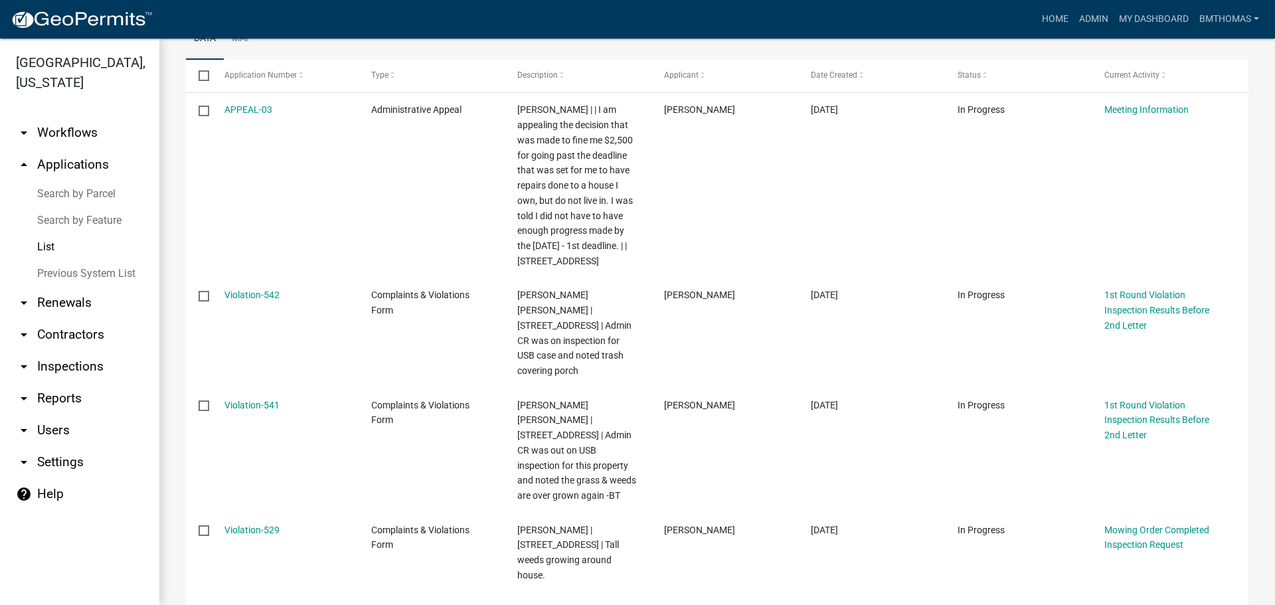
type input "[PERSON_NAME]"
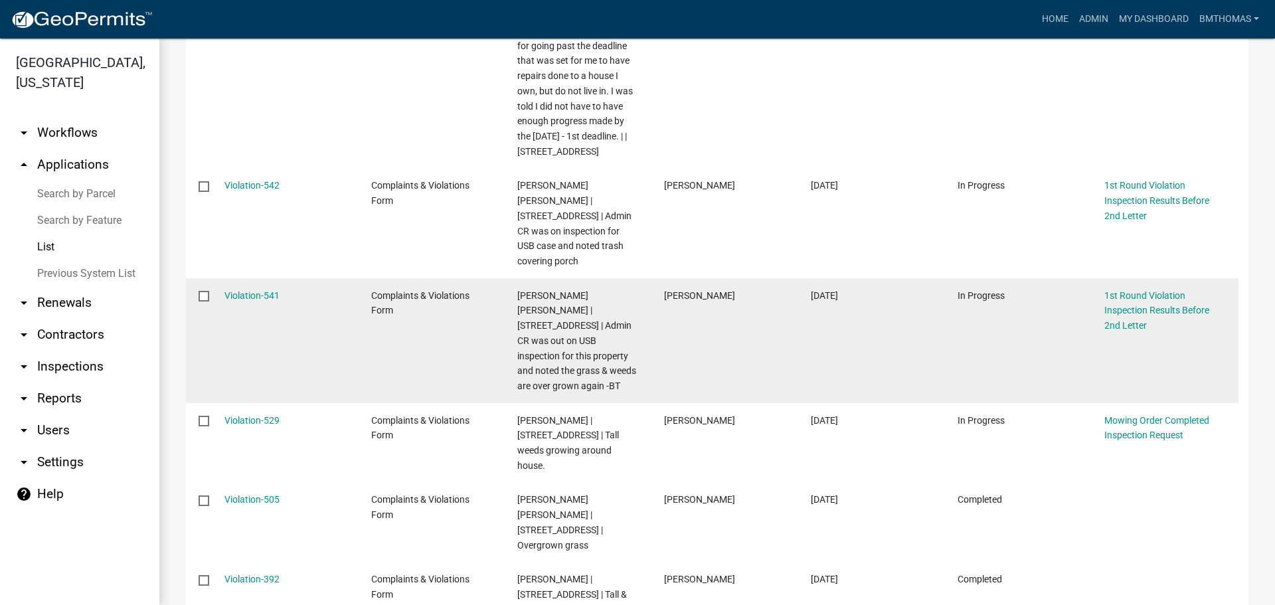
scroll to position [332, 0]
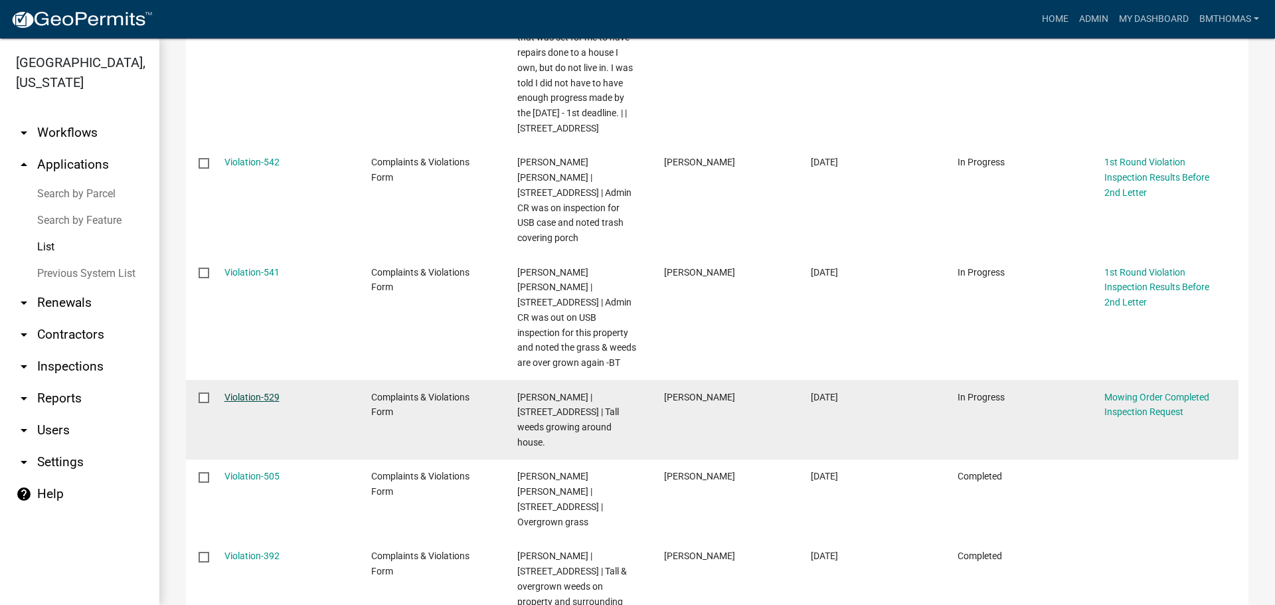
click at [258, 392] on link "Violation-529" at bounding box center [251, 397] width 55 height 11
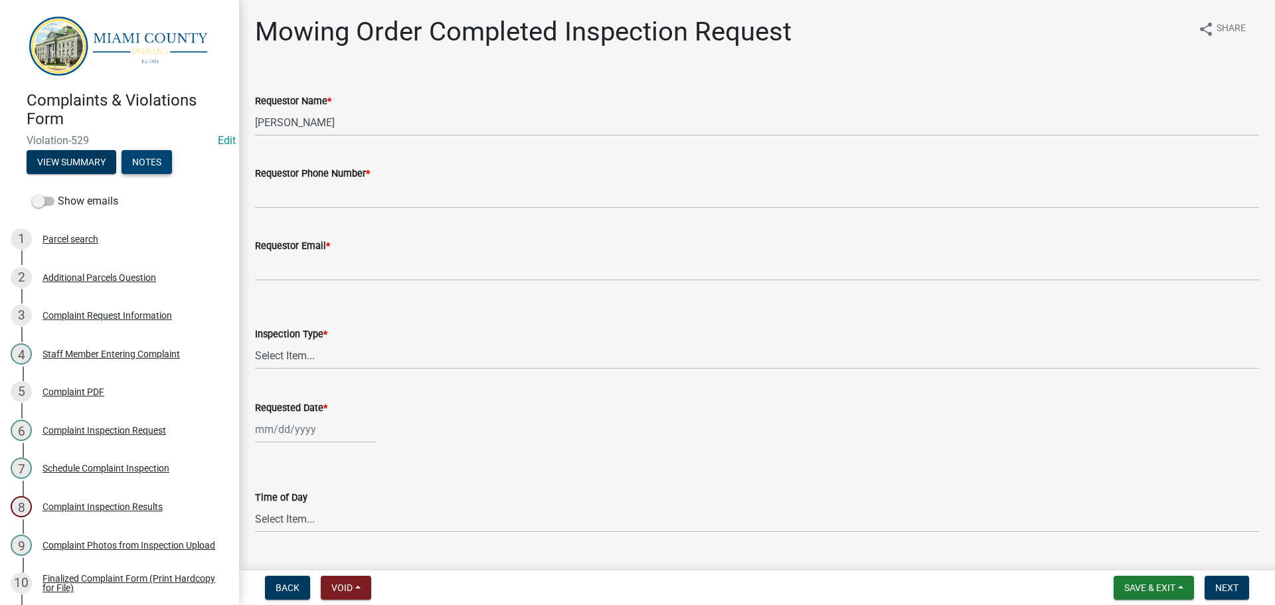
click at [149, 169] on button "Notes" at bounding box center [146, 162] width 50 height 24
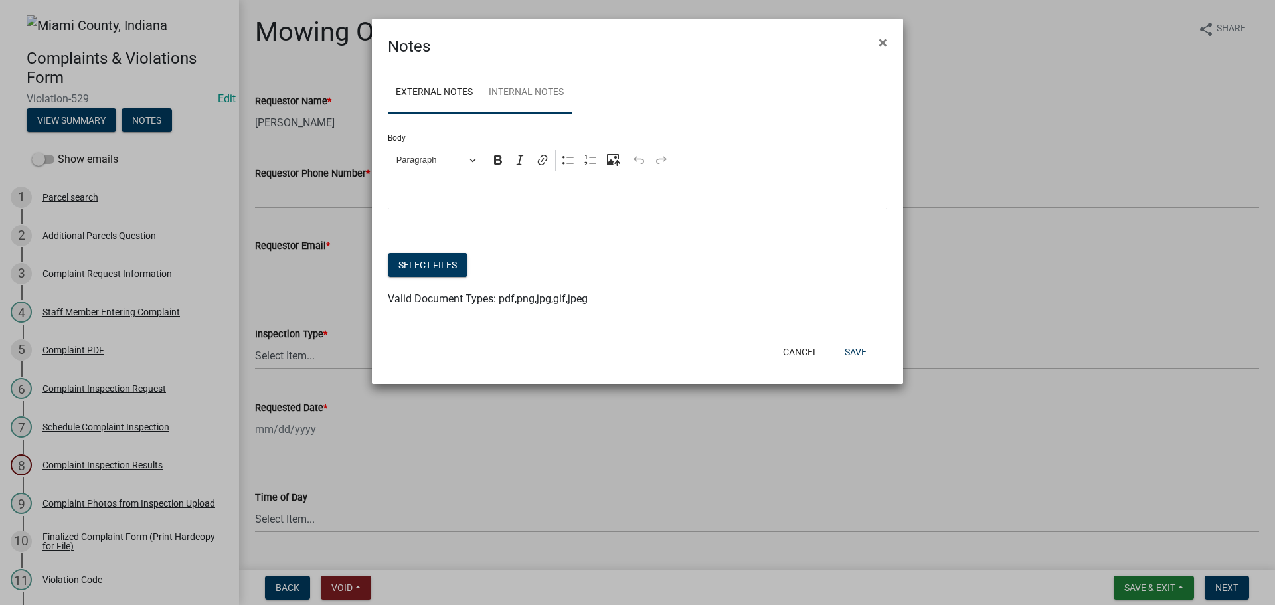
click at [532, 94] on link "Internal Notes" at bounding box center [526, 93] width 91 height 42
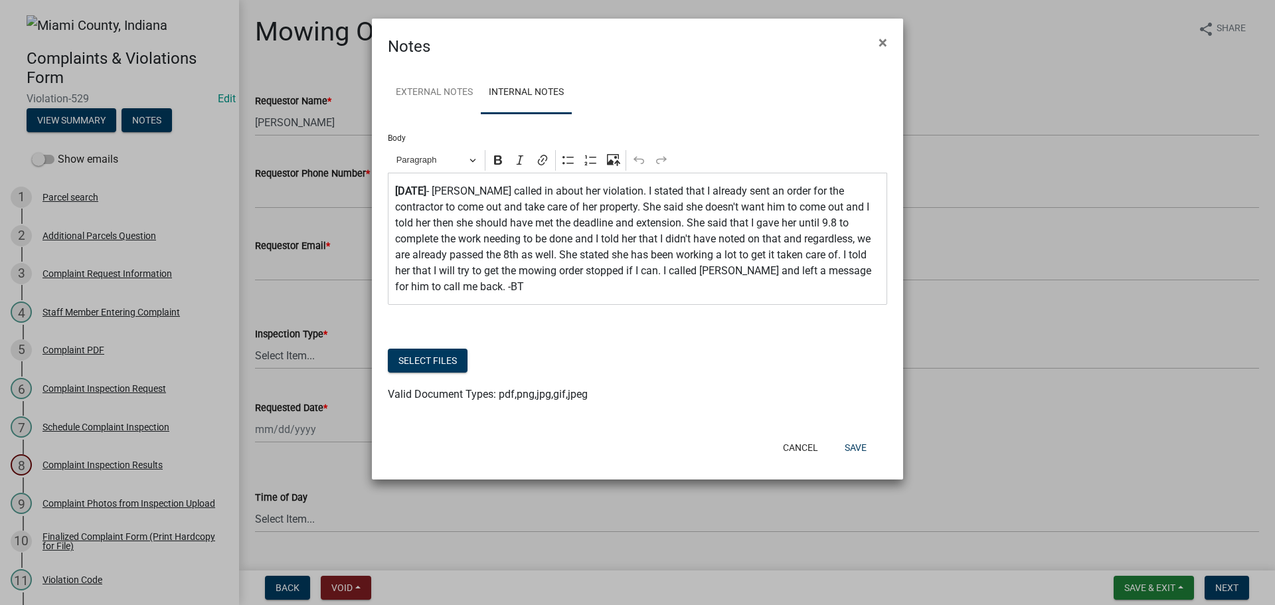
click at [865, 270] on p "⁠⁠⁠⁠⁠⁠⁠ 9.9.25 - Lisa called in about her violation. I stated that I already se…" at bounding box center [637, 239] width 485 height 112
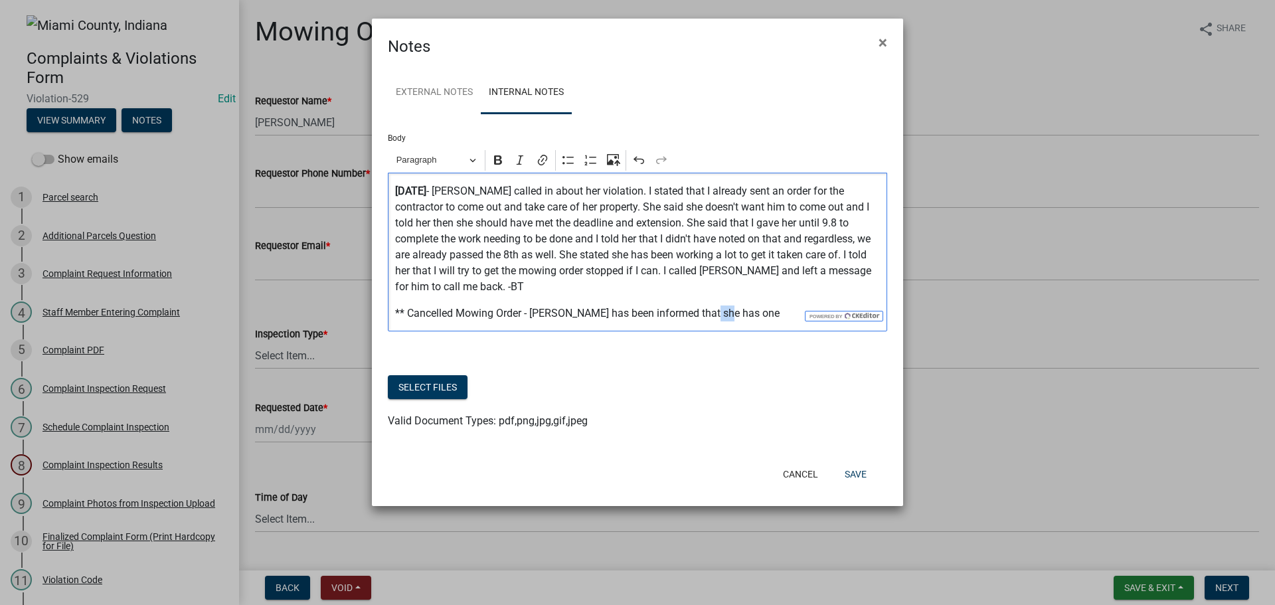
drag, startPoint x: 723, startPoint y: 303, endPoint x: 703, endPoint y: 293, distance: 22.0
click at [703, 305] on p "** Cancelled Mowing Order - Lisa has been informed that she has one" at bounding box center [637, 313] width 485 height 16
click at [503, 166] on icon "Editor toolbar" at bounding box center [497, 159] width 13 height 13
click at [759, 305] on p "** Cancelled Mowing Order - Lisa has been informed that she has one" at bounding box center [637, 313] width 485 height 16
click at [760, 305] on p "** Cancelled Mowing Order - Lisa has been informed that she has one" at bounding box center [637, 313] width 485 height 16
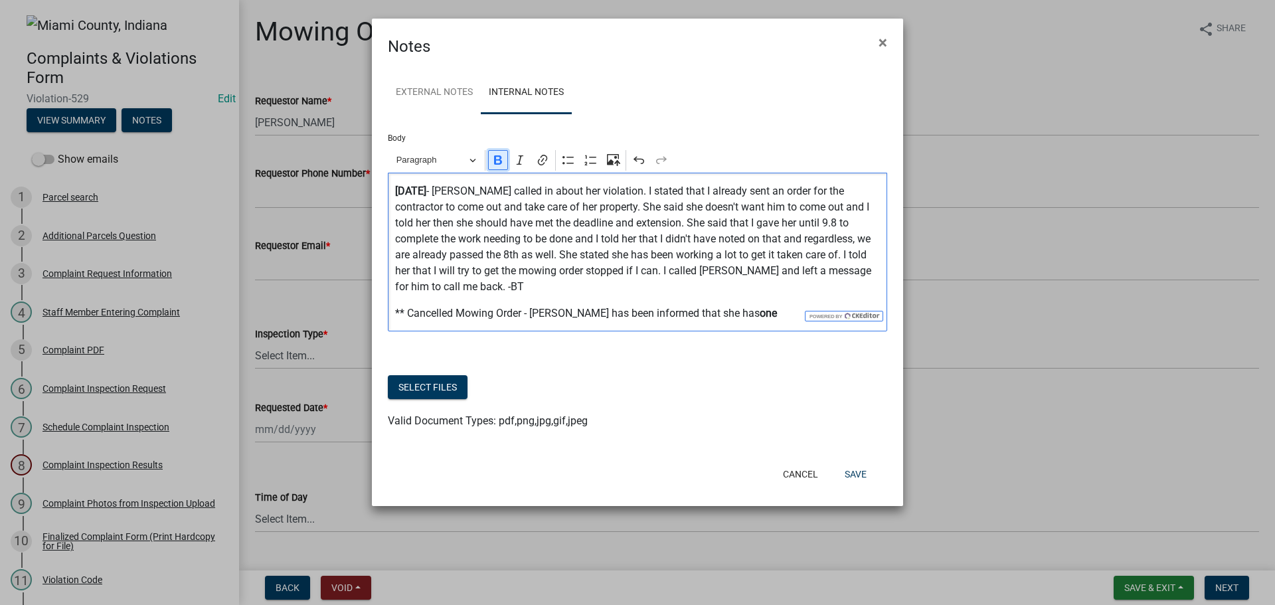
click at [501, 162] on icon "Editor toolbar" at bounding box center [497, 159] width 13 height 13
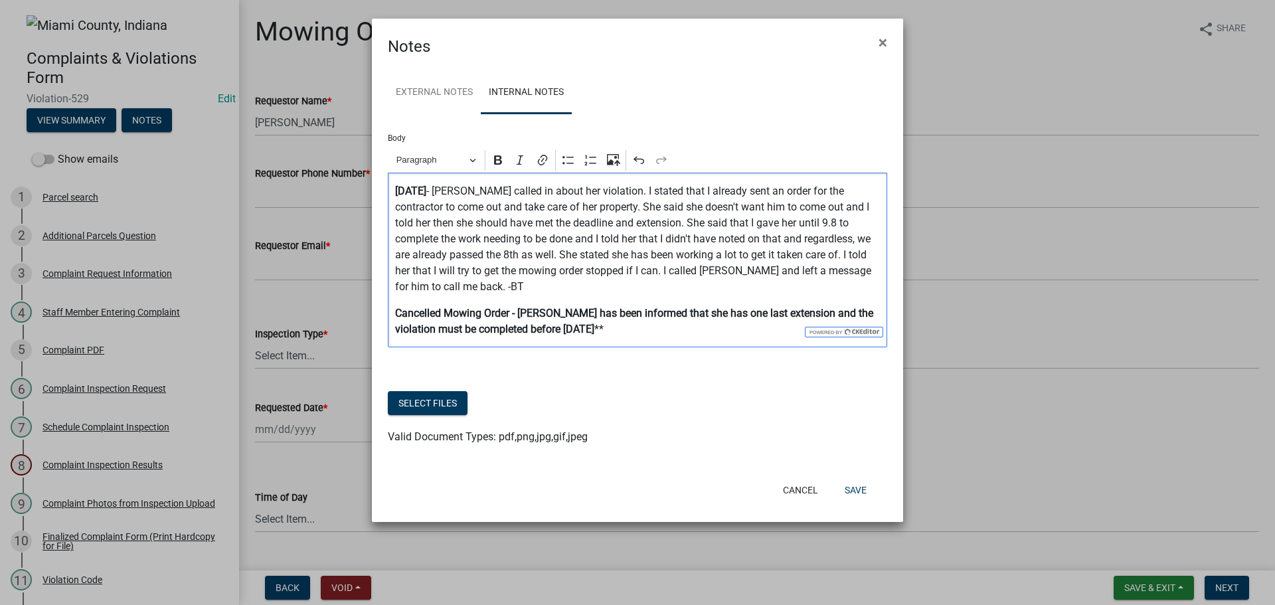
click at [397, 307] on strong "Cancelled Mowing Order - Lisa has been informed that she has one last extension…" at bounding box center [634, 321] width 478 height 29
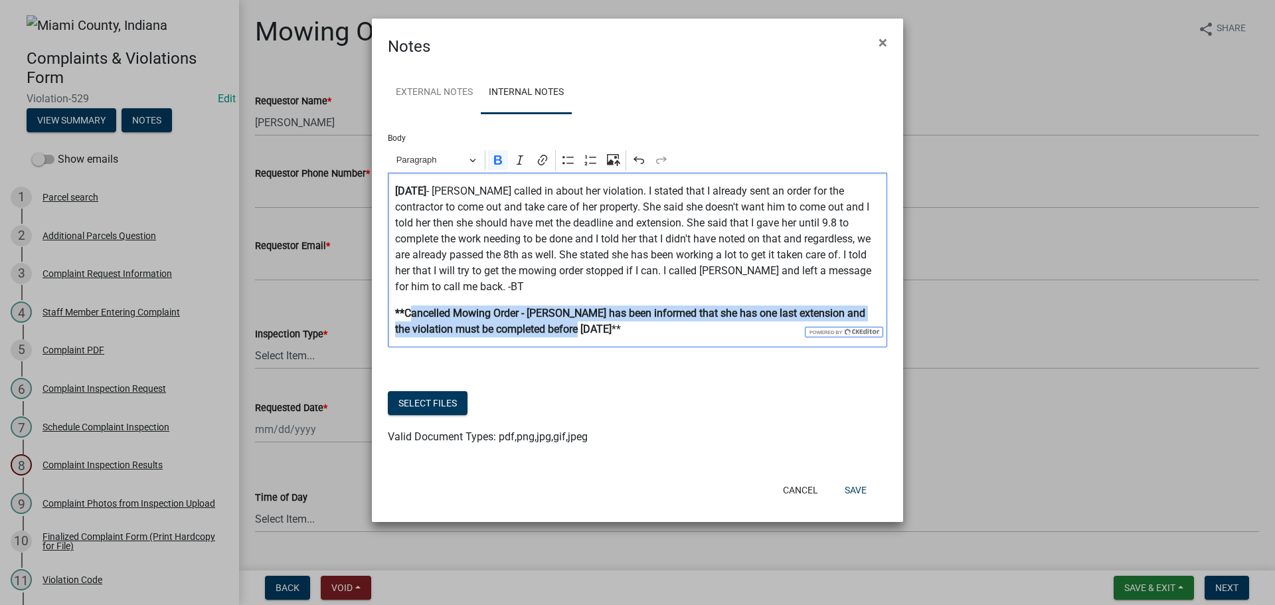
drag, startPoint x: 556, startPoint y: 314, endPoint x: 408, endPoint y: 292, distance: 150.3
click at [408, 307] on strong "**Cancelled Mowing Order - Lisa has been informed that she has one last extensi…" at bounding box center [630, 321] width 470 height 29
click at [515, 161] on icon "Editor toolbar" at bounding box center [519, 159] width 13 height 13
drag, startPoint x: 589, startPoint y: 311, endPoint x: 393, endPoint y: 292, distance: 196.7
click at [393, 292] on div "9.9.25 - Lisa called in about her violation. I stated that I already sent an or…" at bounding box center [637, 260] width 499 height 175
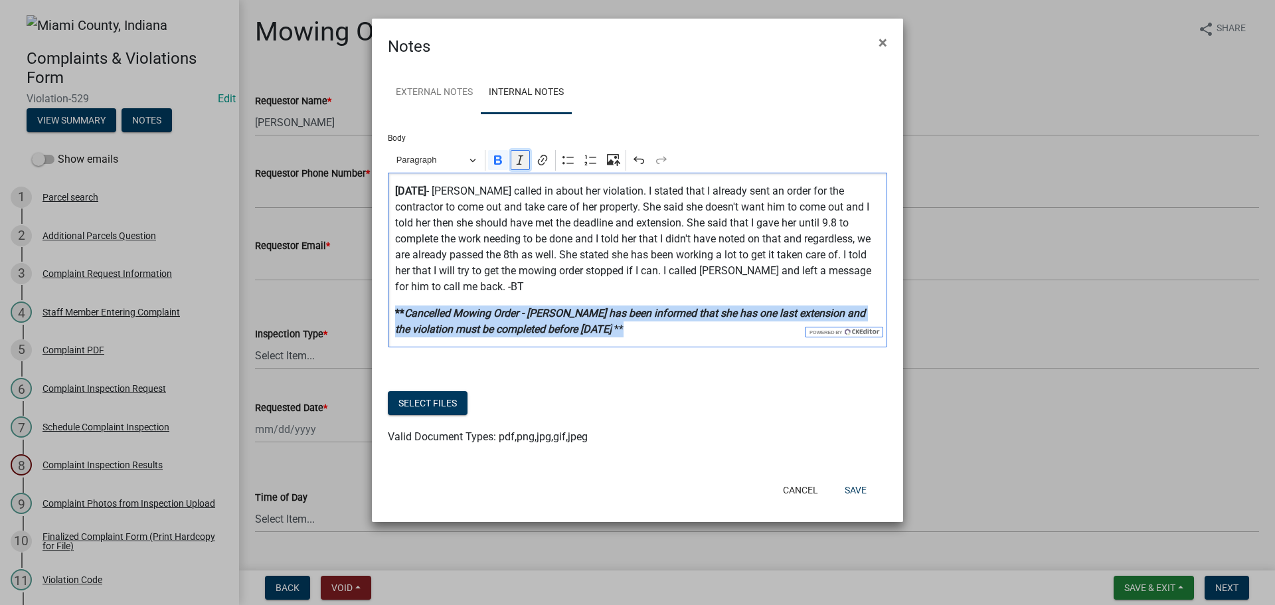
click at [521, 157] on icon "Editor toolbar" at bounding box center [519, 159] width 13 height 13
click at [637, 311] on p "**Cancelled Mowing Order - Lisa has been informed that she has one last extensi…" at bounding box center [637, 321] width 485 height 32
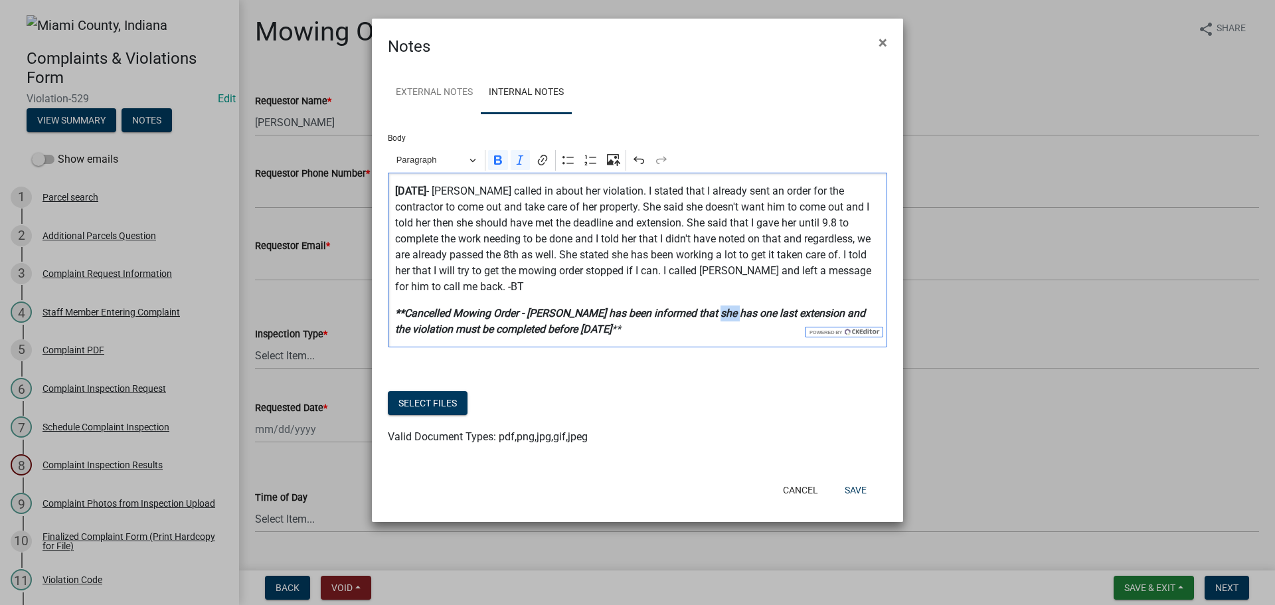
drag, startPoint x: 724, startPoint y: 295, endPoint x: 706, endPoint y: 292, distance: 18.2
click at [706, 307] on strong "**Cancelled Mowing Order - Lisa has been informed that she has one last extensi…" at bounding box center [630, 321] width 470 height 29
click at [755, 312] on p "**Cancelled Mowing Order - Lisa has been informed that she has ONE last extensi…" at bounding box center [637, 321] width 485 height 32
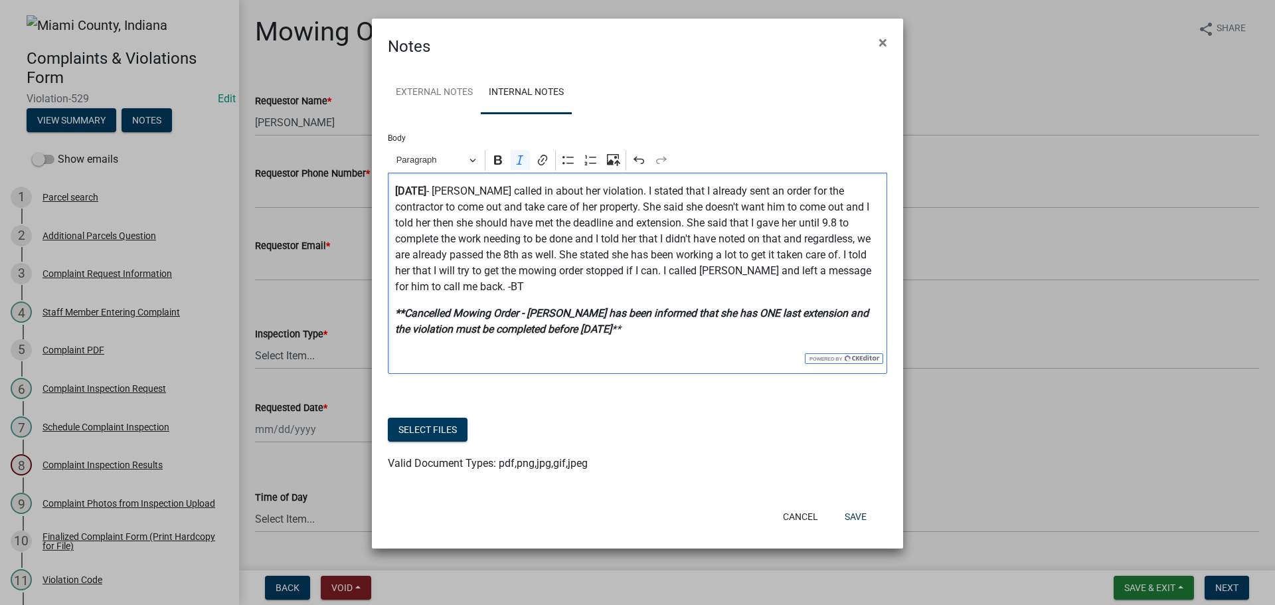
click at [591, 311] on p "**Cancelled Mowing Order - Lisa has been informed that she has ONE last extensi…" at bounding box center [637, 321] width 485 height 32
drag, startPoint x: 596, startPoint y: 314, endPoint x: 575, endPoint y: 308, distance: 21.4
click at [575, 308] on p "**Cancelled Mowing Order - Lisa has been informed that she has ONE last extensi…" at bounding box center [637, 321] width 485 height 32
click at [499, 165] on icon "Editor toolbar" at bounding box center [498, 159] width 8 height 9
click at [605, 329] on div "9.9.25 - Lisa called in about her violation. I stated that I already sent an or…" at bounding box center [637, 273] width 499 height 201
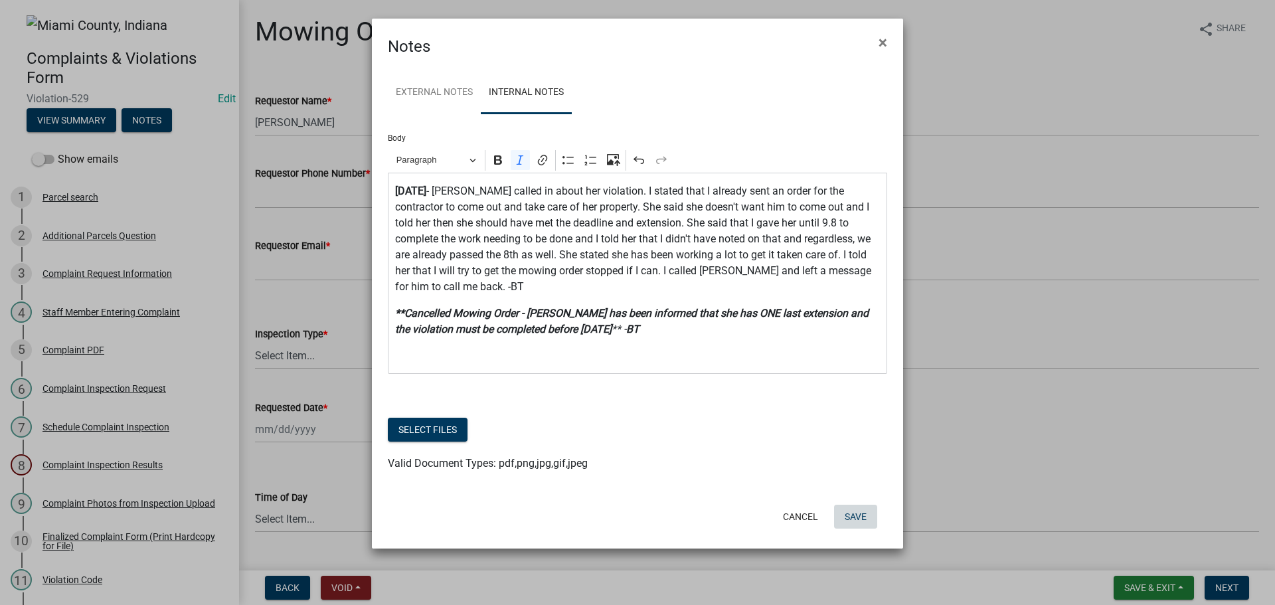
click at [851, 505] on button "Save" at bounding box center [855, 517] width 43 height 24
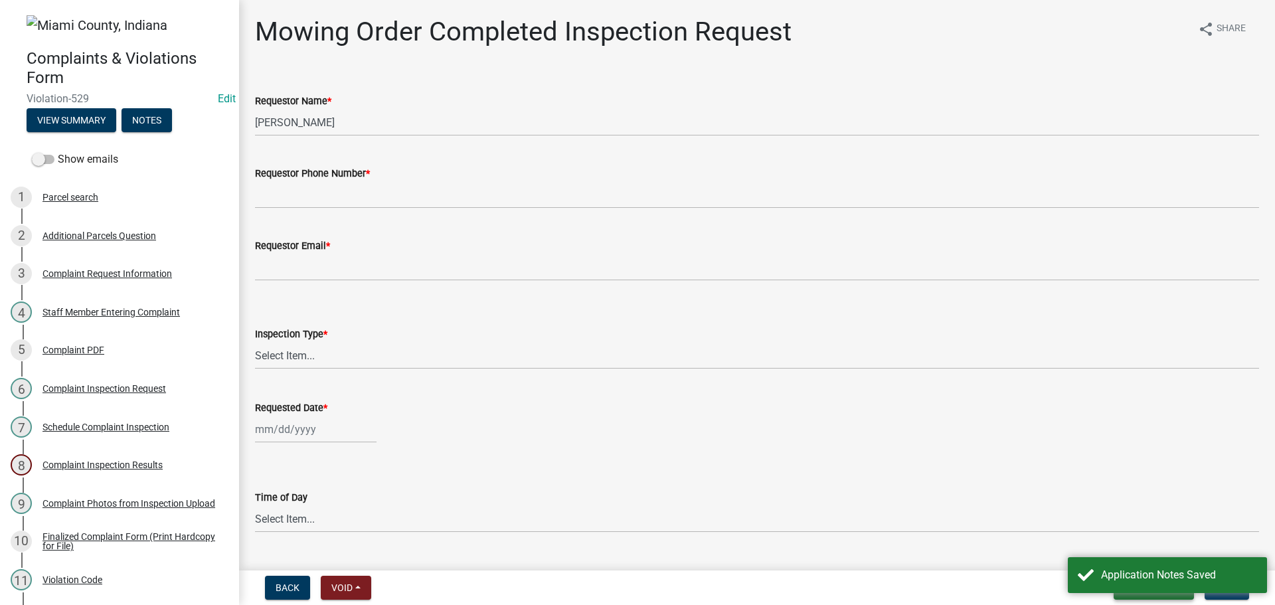
click at [1149, 596] on button "Save & Exit" at bounding box center [1153, 588] width 80 height 24
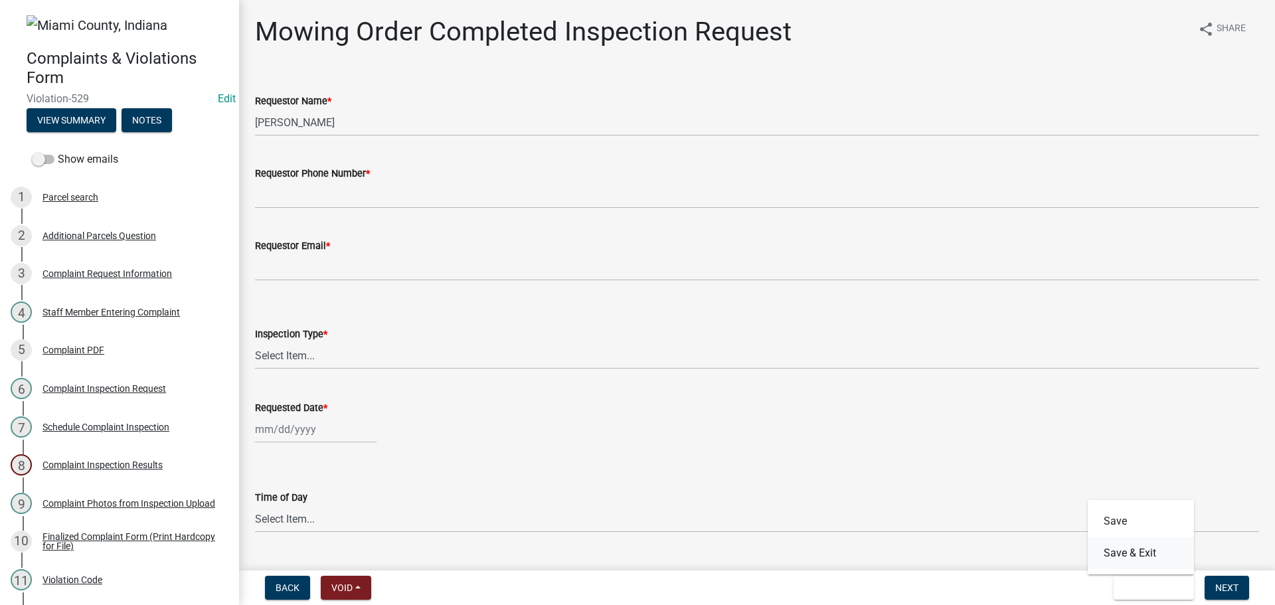
click at [1129, 553] on button "Save & Exit" at bounding box center [1141, 553] width 106 height 32
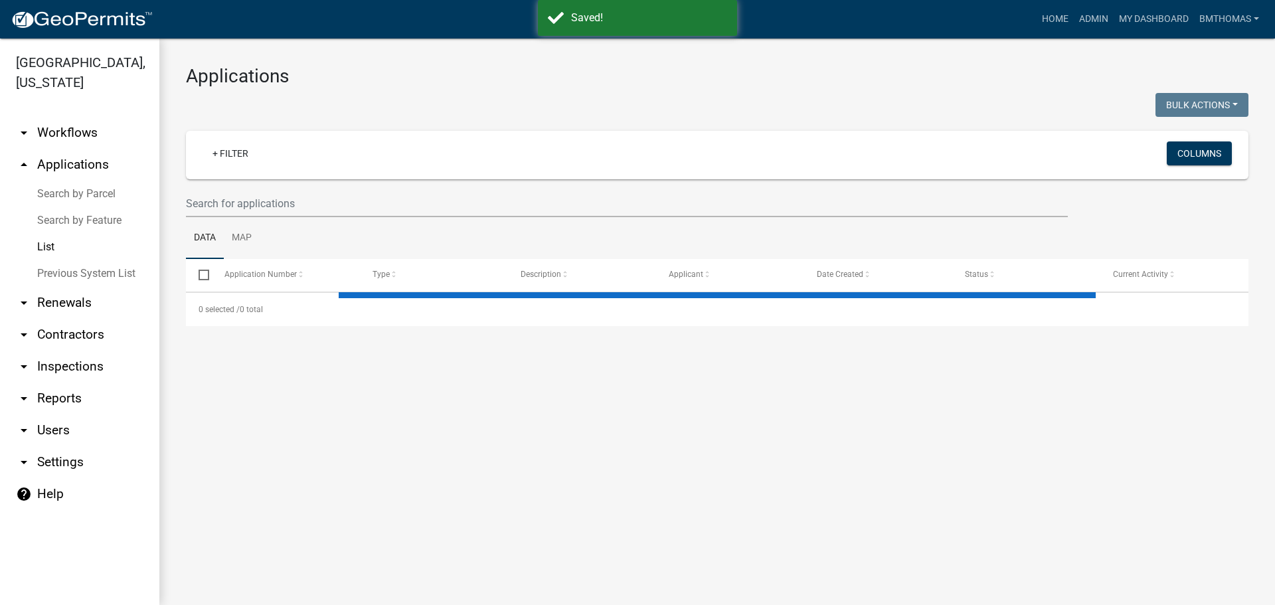
select select "3: 100"
